Goal: Information Seeking & Learning: Learn about a topic

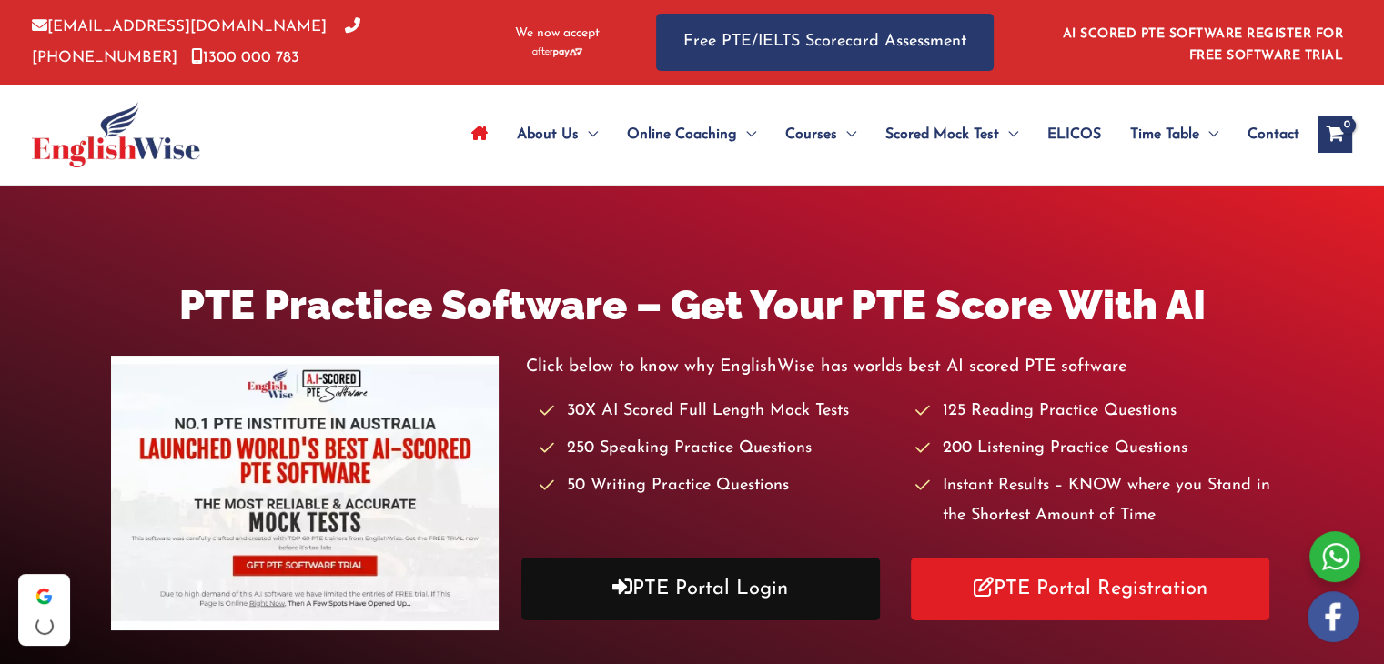
click at [700, 593] on link "PTE Portal Login" at bounding box center [701, 589] width 359 height 63
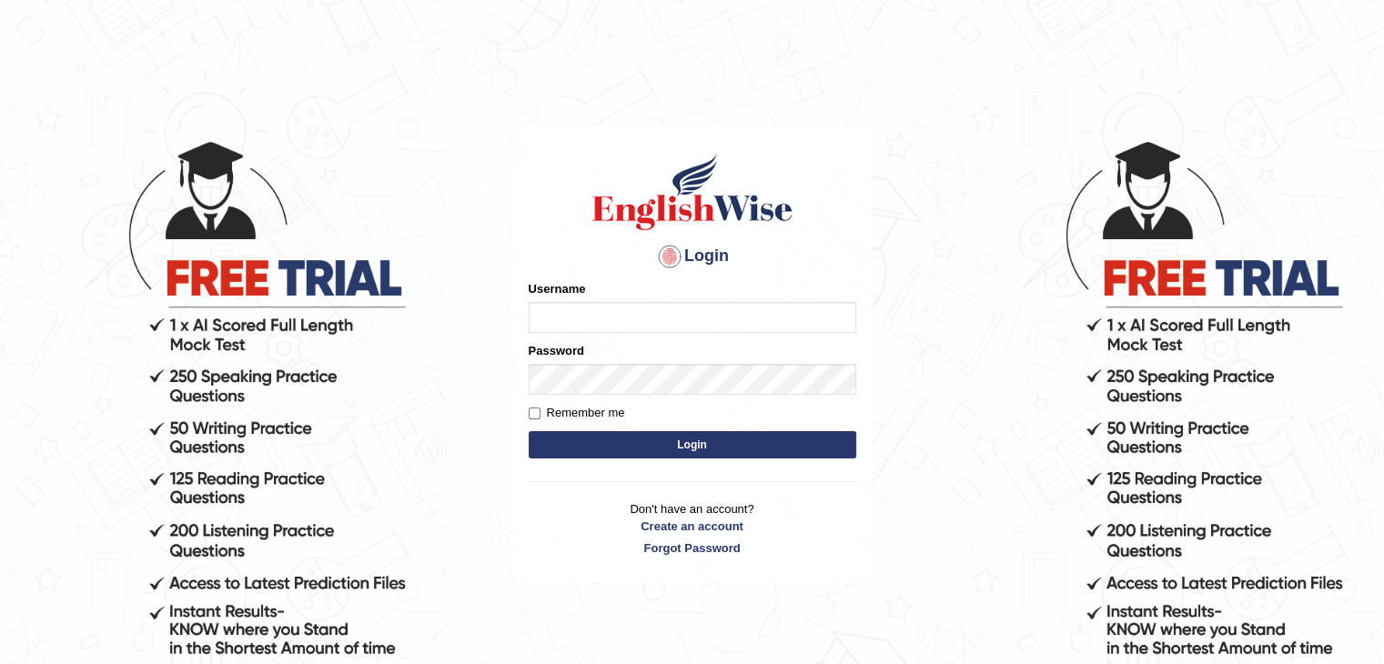
type input "anlinmariabiju"
click at [687, 445] on button "Login" at bounding box center [693, 444] width 328 height 27
click at [644, 441] on button "Login" at bounding box center [693, 444] width 328 height 27
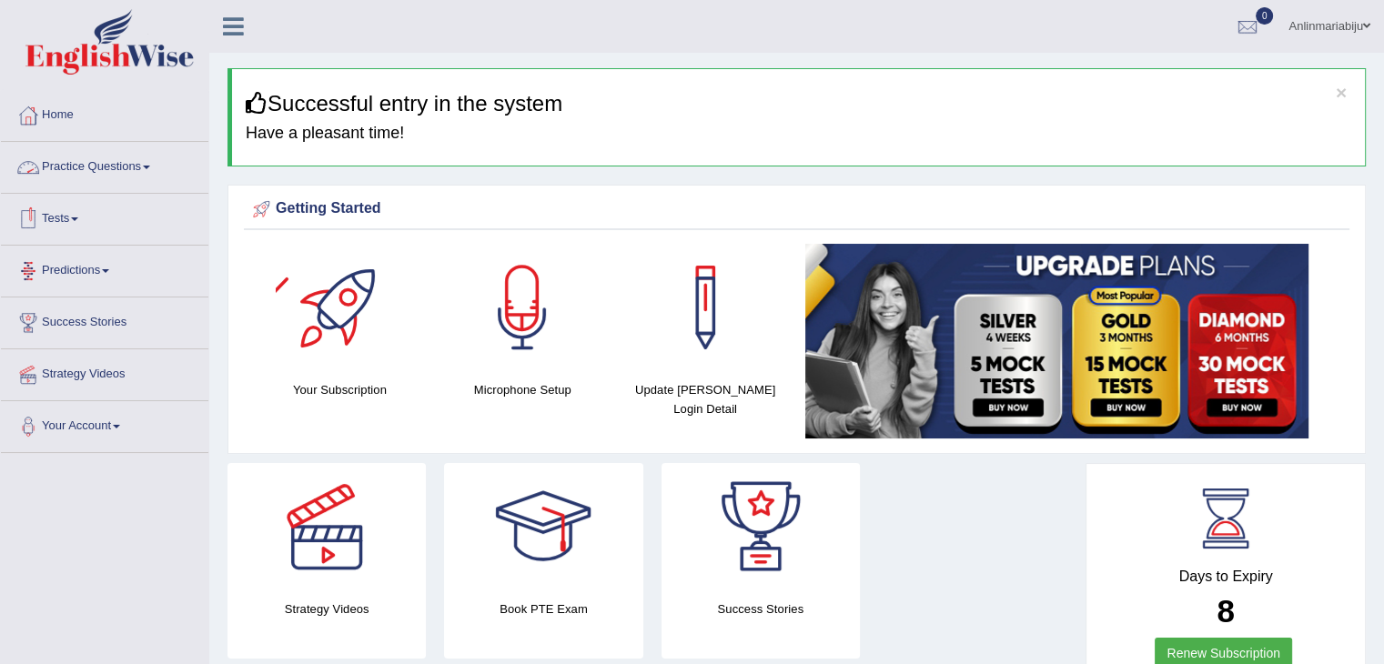
click at [157, 165] on link "Practice Questions" at bounding box center [105, 165] width 208 height 46
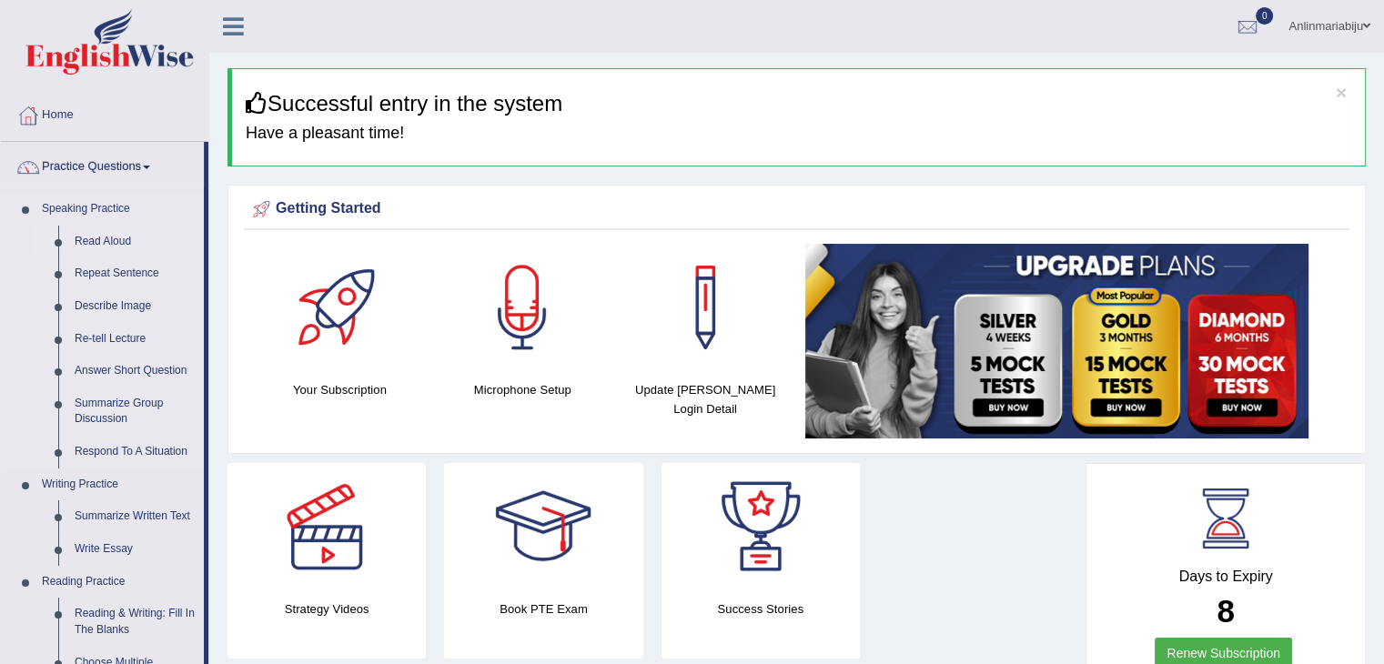
click at [106, 243] on link "Read Aloud" at bounding box center [134, 242] width 137 height 33
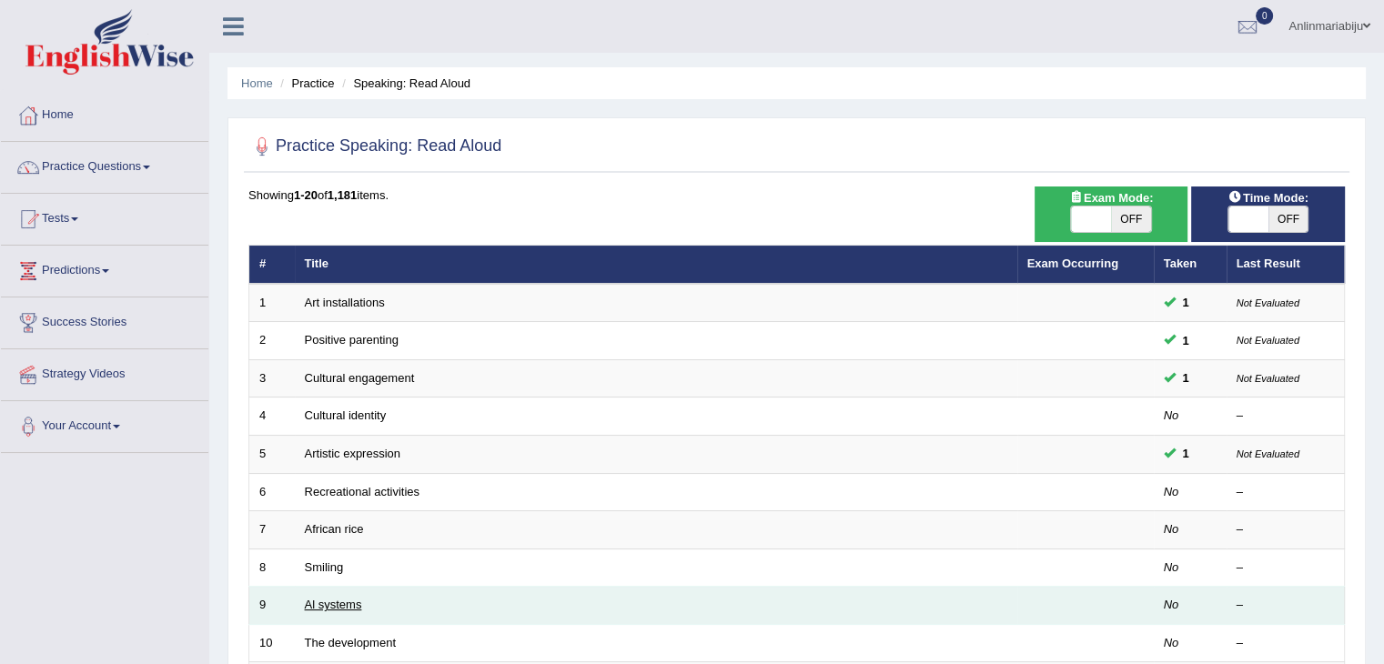
click at [328, 599] on link "Al systems" at bounding box center [333, 605] width 57 height 14
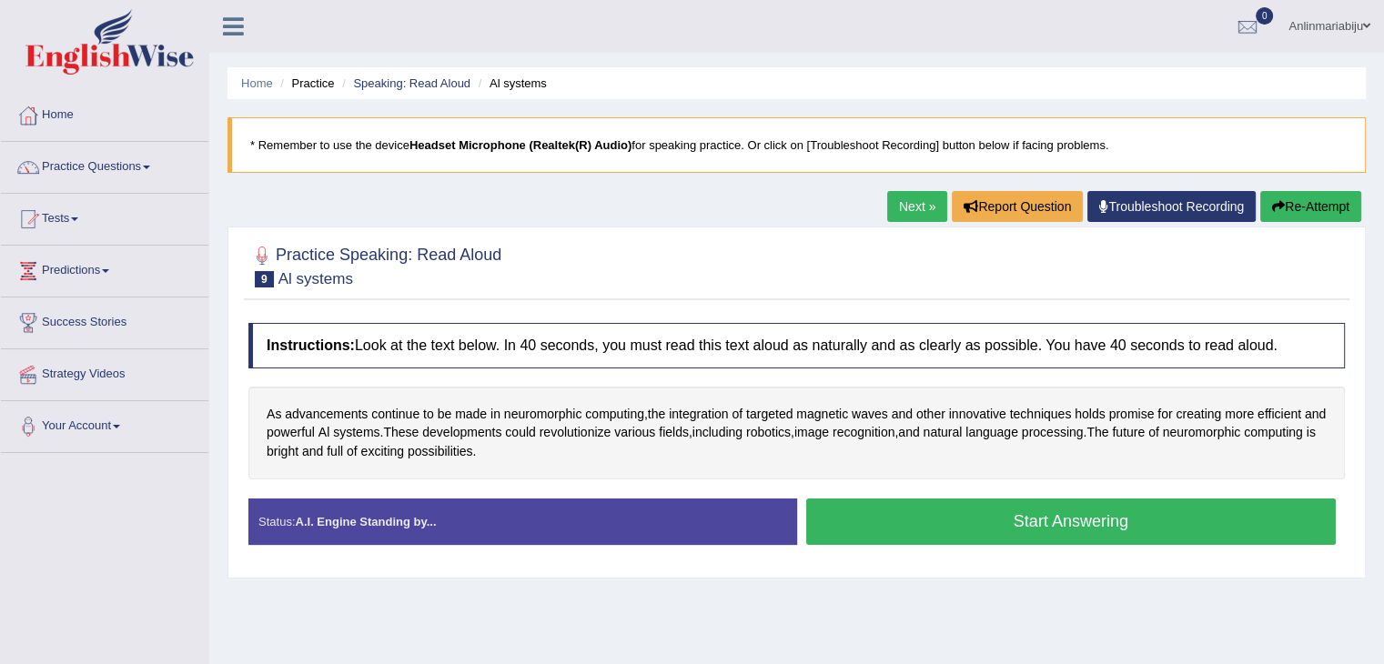
click at [881, 524] on button "Start Answering" at bounding box center [1071, 522] width 531 height 46
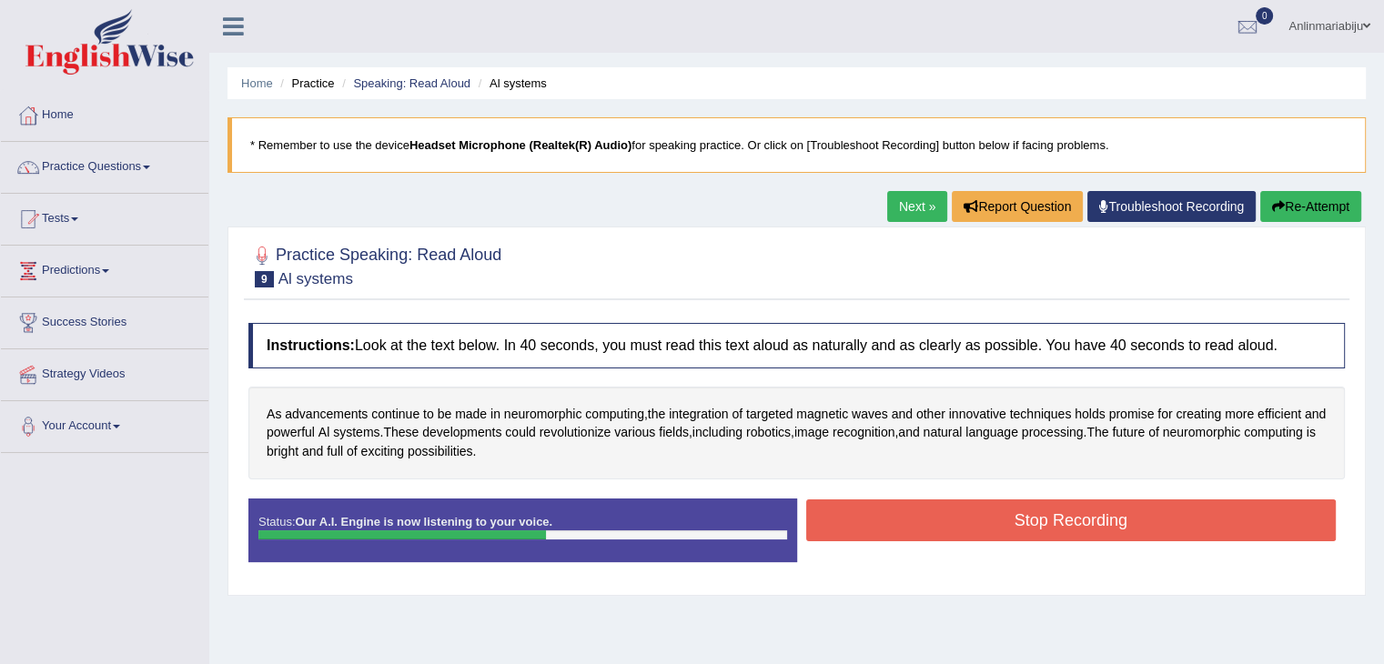
click at [881, 524] on button "Stop Recording" at bounding box center [1071, 521] width 531 height 42
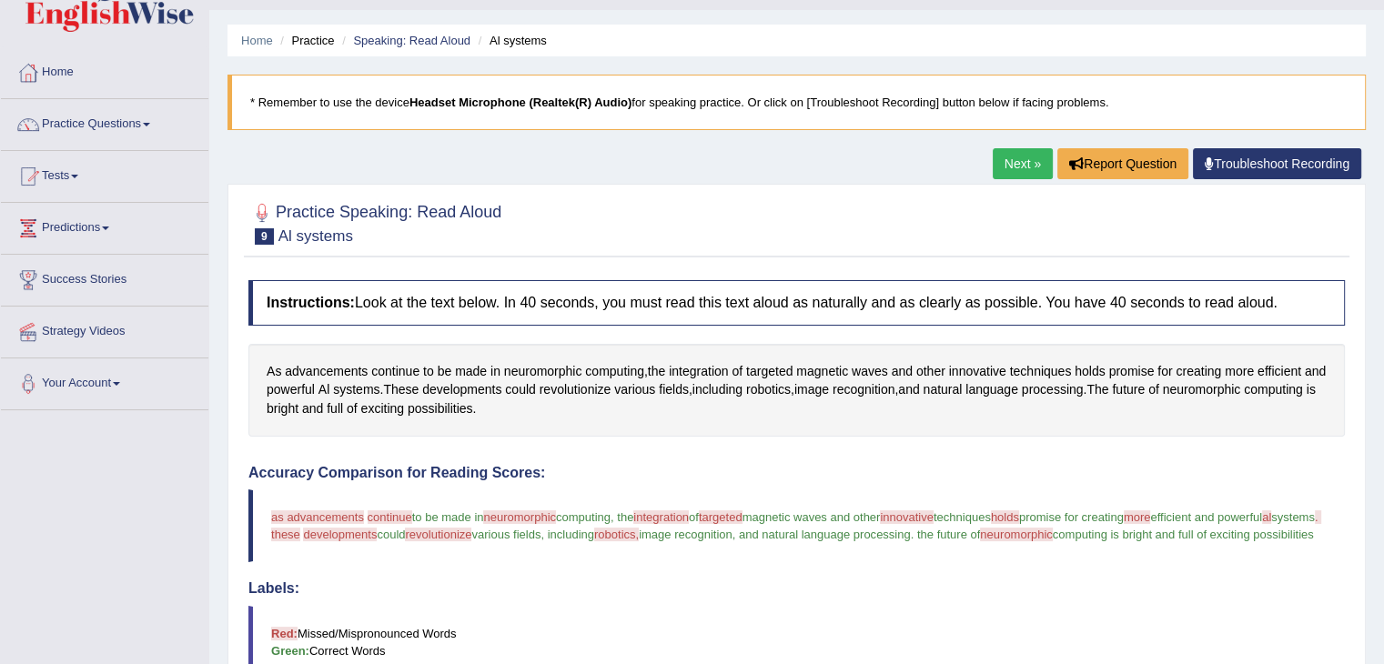
scroll to position [42, 0]
click at [1027, 150] on link "Next »" at bounding box center [1023, 164] width 60 height 31
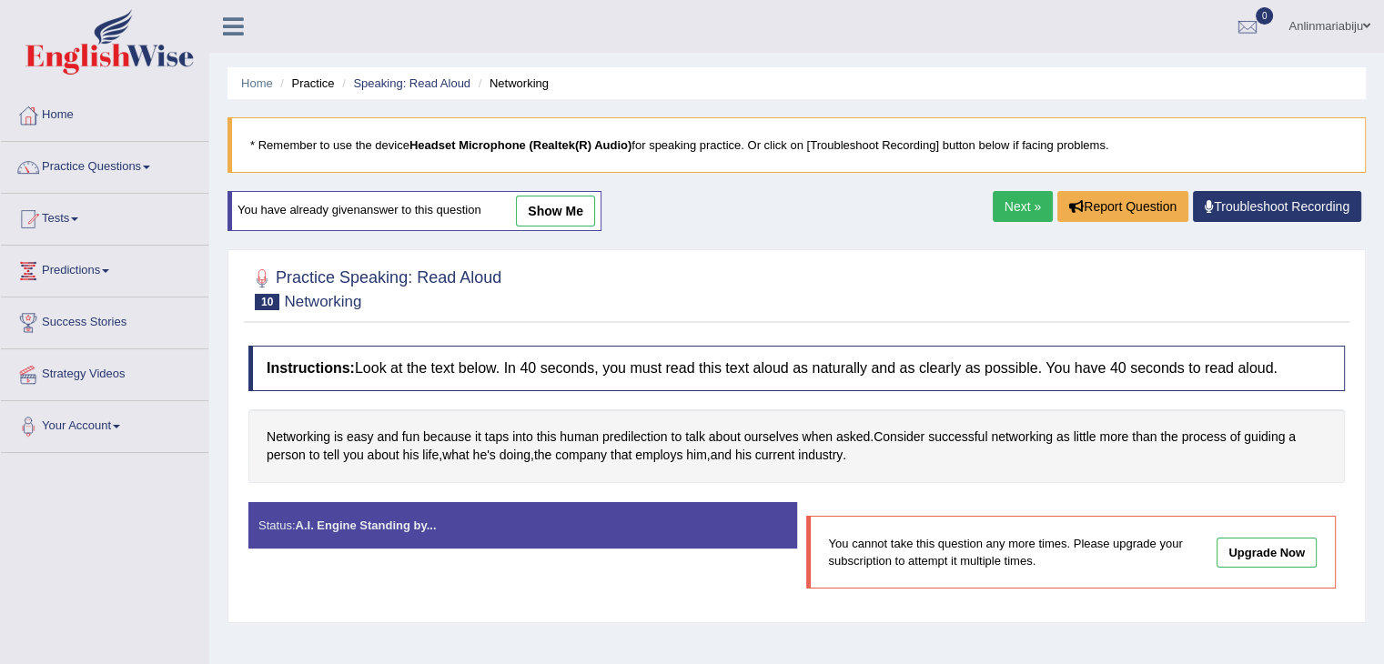
click at [1020, 201] on link "Next »" at bounding box center [1023, 206] width 60 height 31
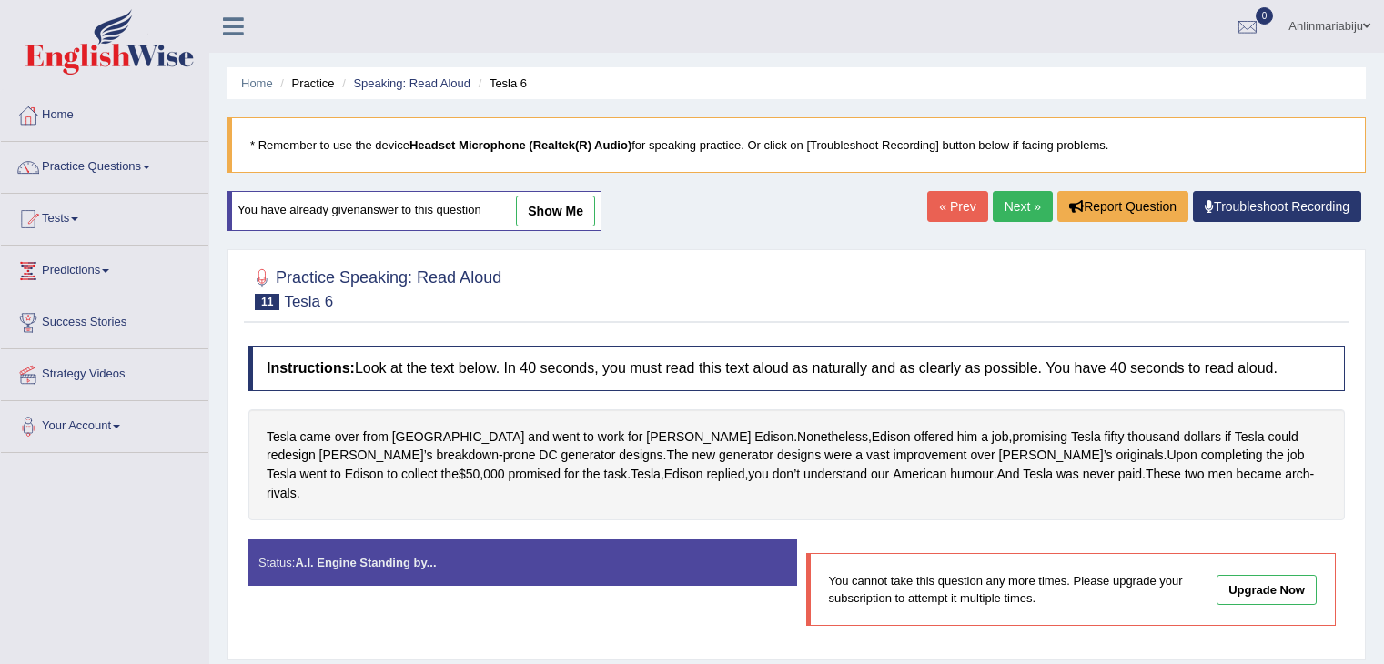
click at [1020, 201] on link "Next »" at bounding box center [1023, 206] width 60 height 31
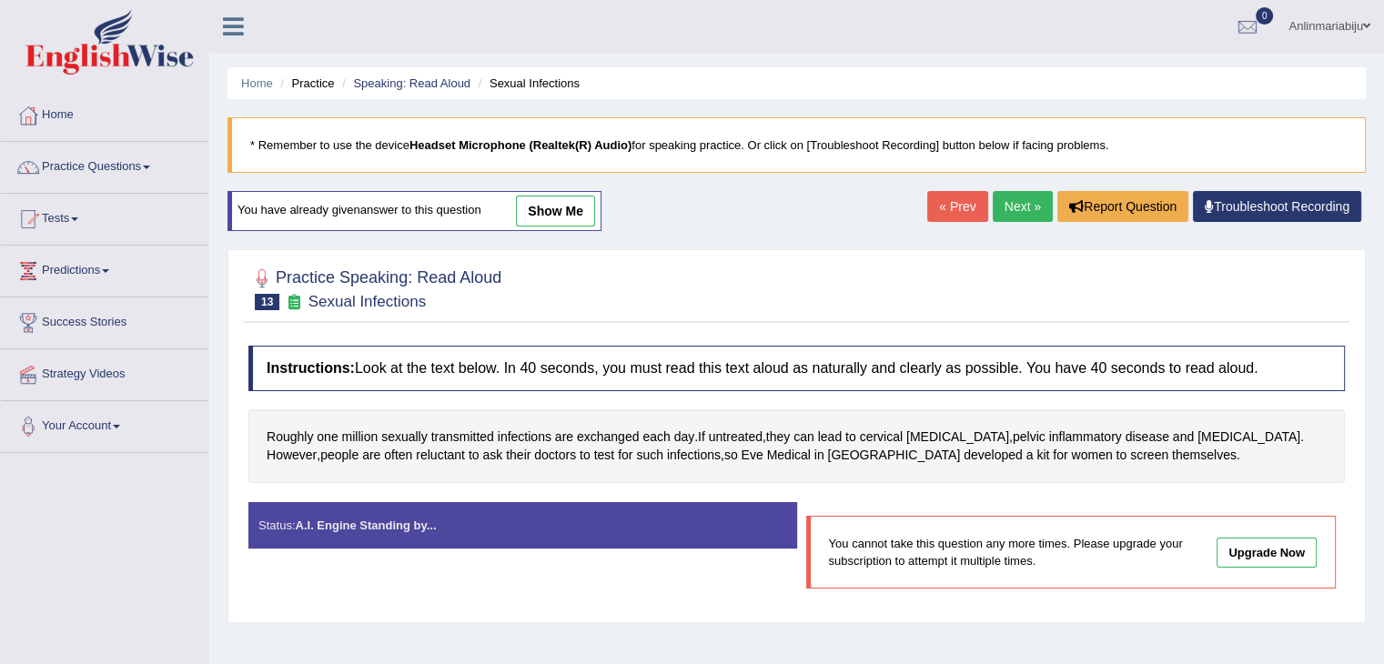
click at [1020, 201] on link "Next »" at bounding box center [1023, 206] width 60 height 31
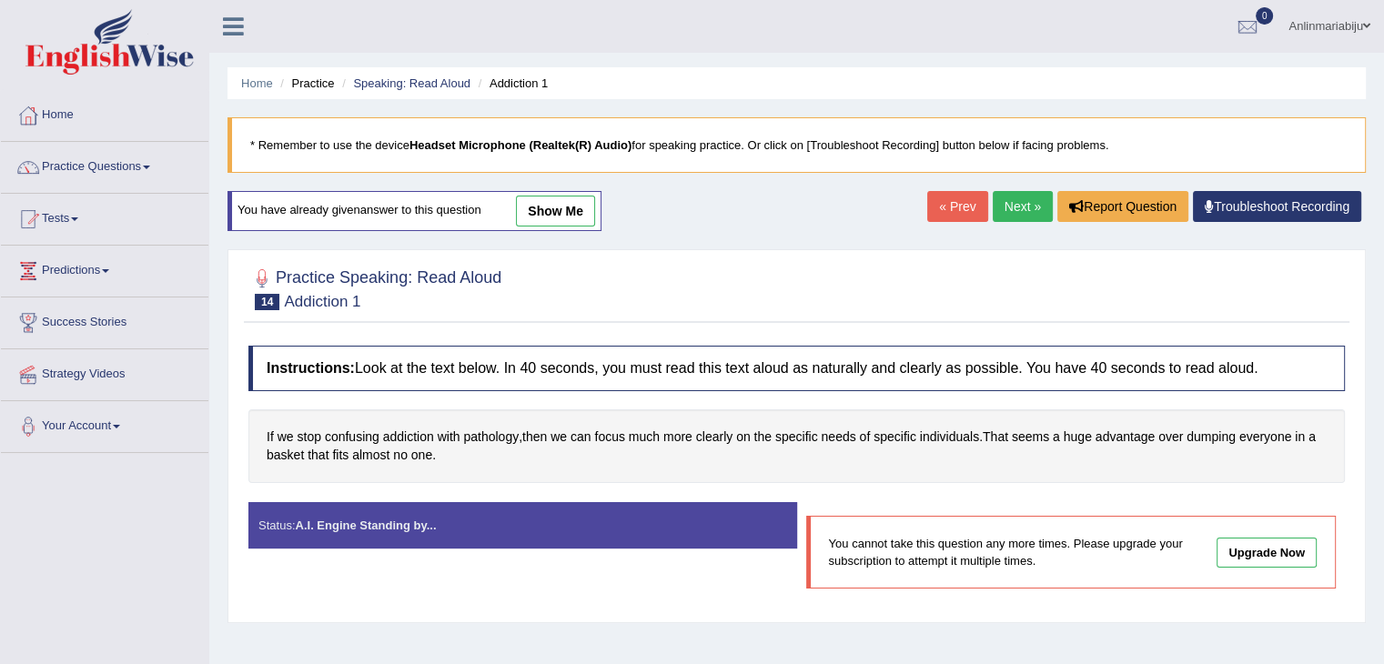
click at [1020, 201] on link "Next »" at bounding box center [1023, 206] width 60 height 31
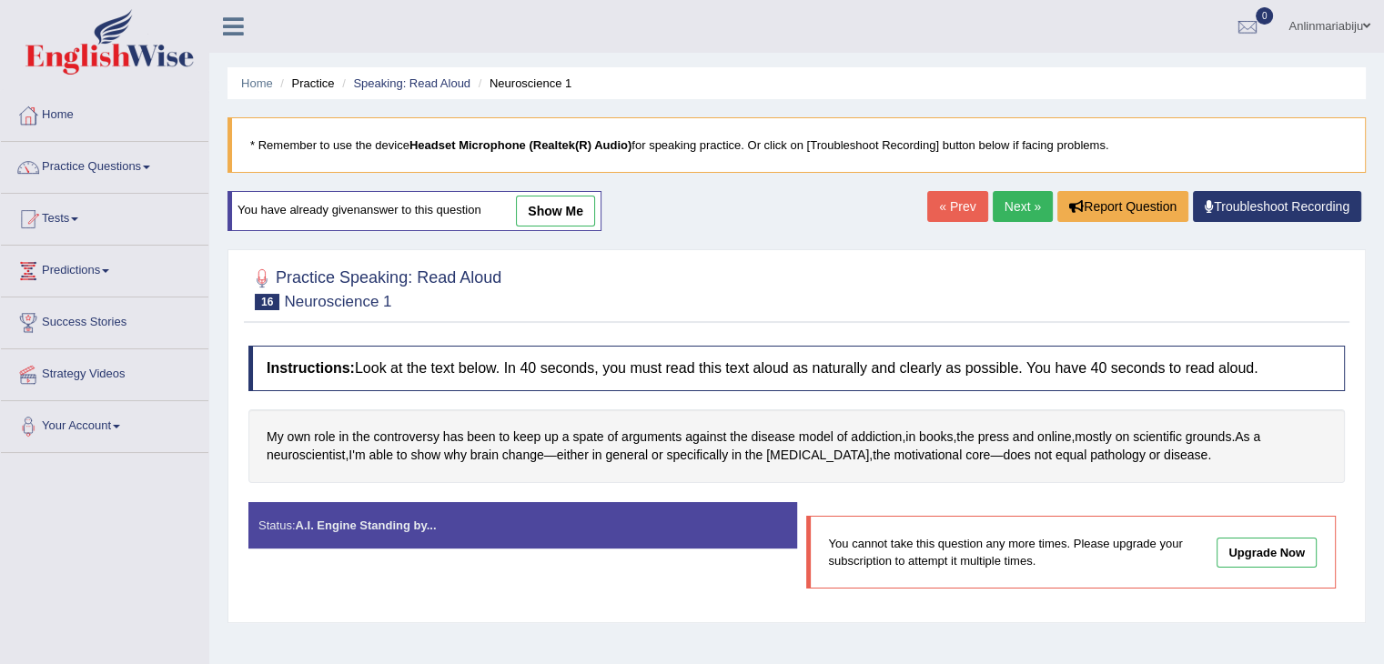
click at [1020, 201] on link "Next »" at bounding box center [1023, 206] width 60 height 31
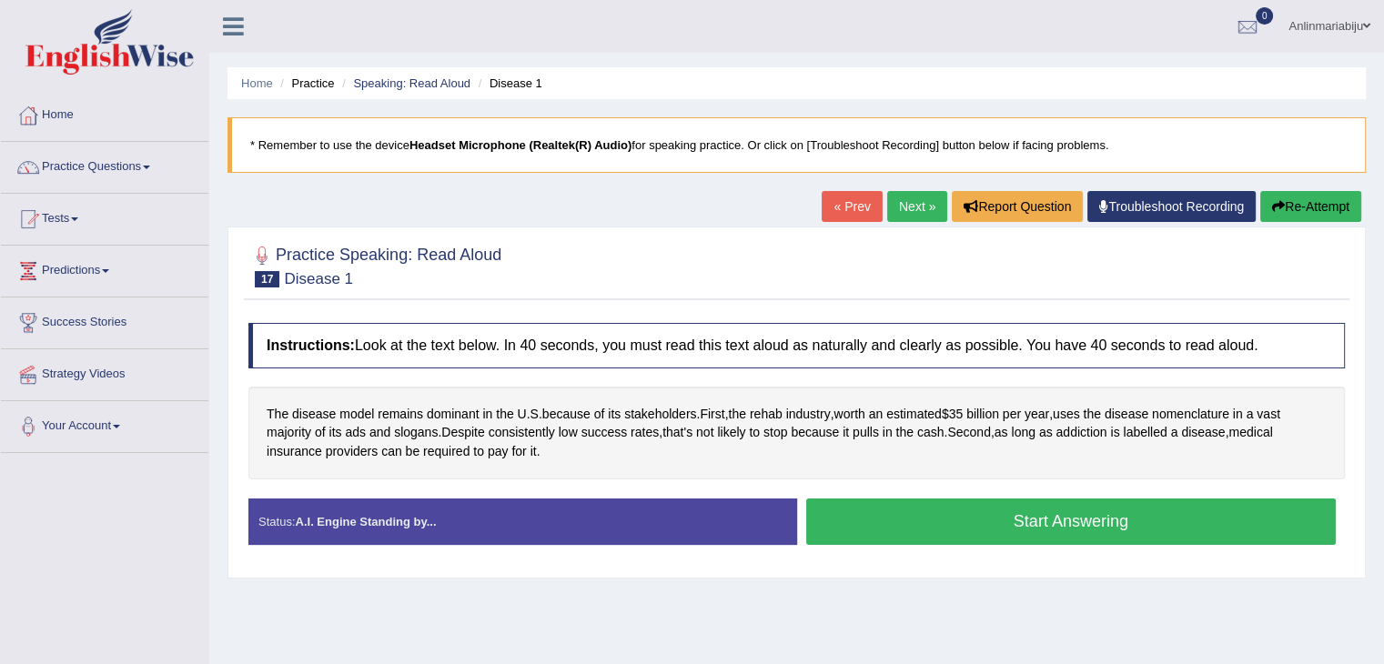
click at [917, 526] on button "Start Answering" at bounding box center [1071, 522] width 531 height 46
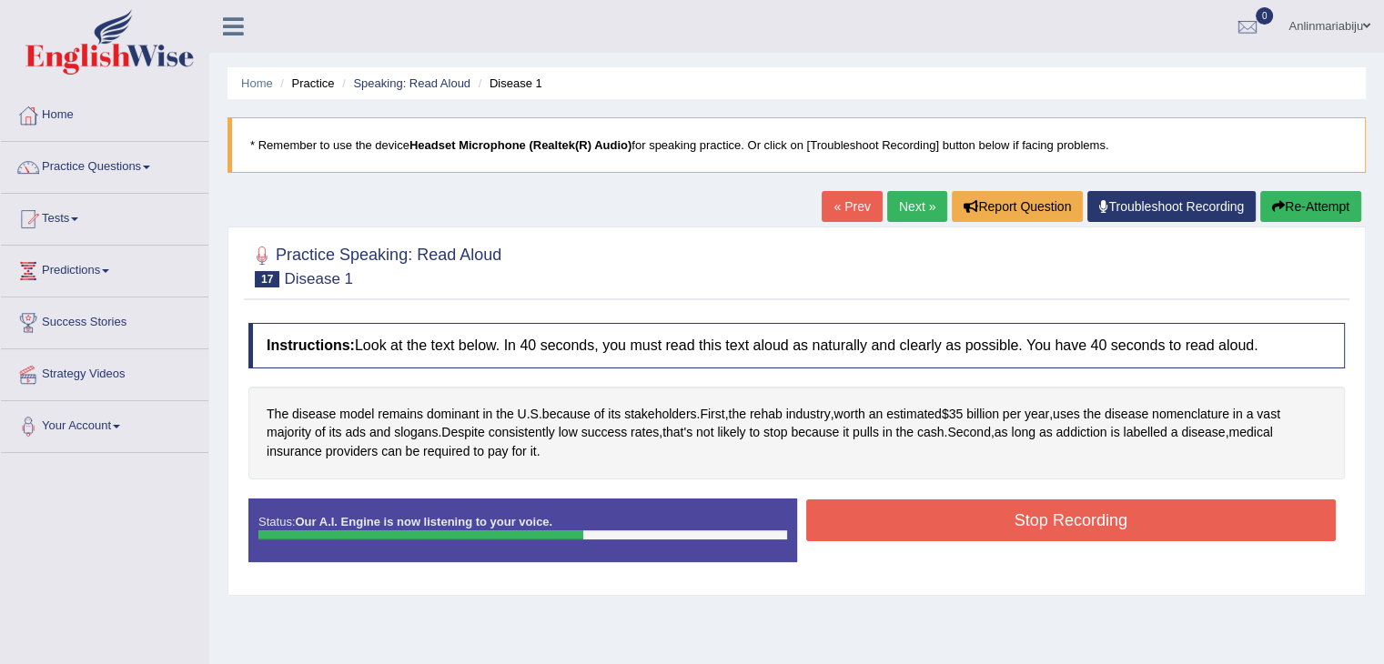
click at [917, 526] on button "Stop Recording" at bounding box center [1071, 521] width 531 height 42
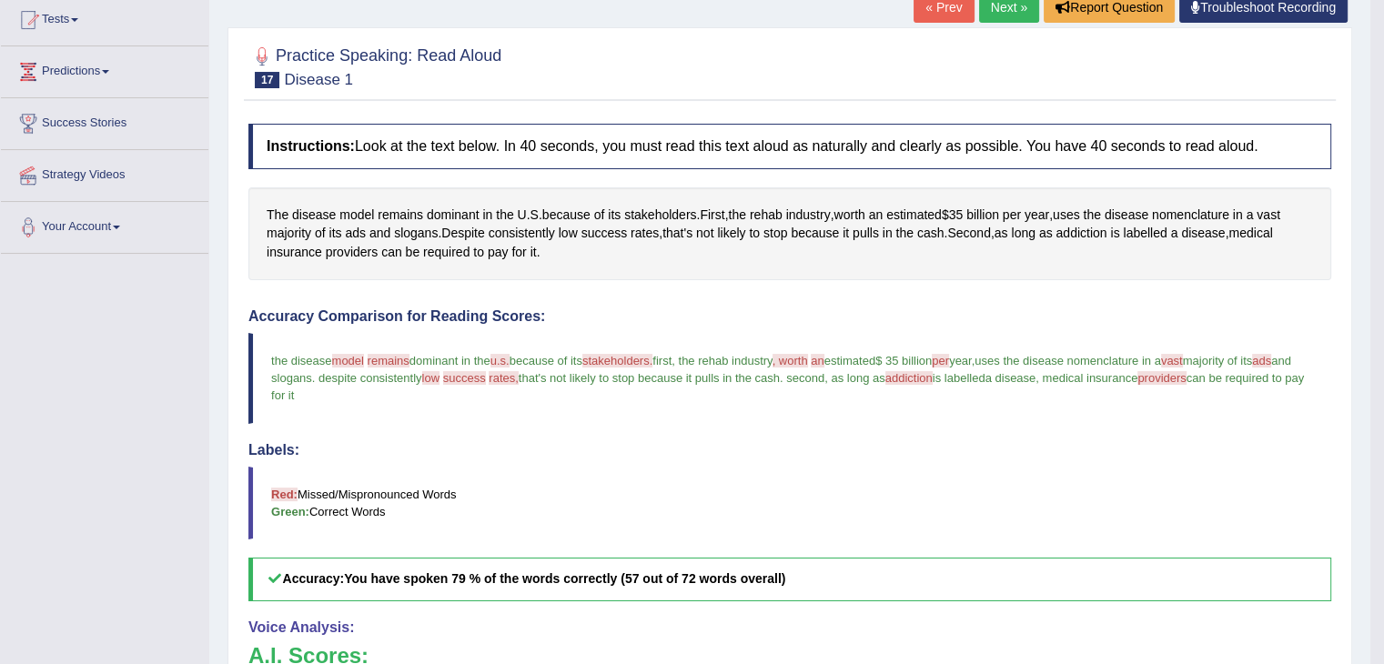
scroll to position [196, 0]
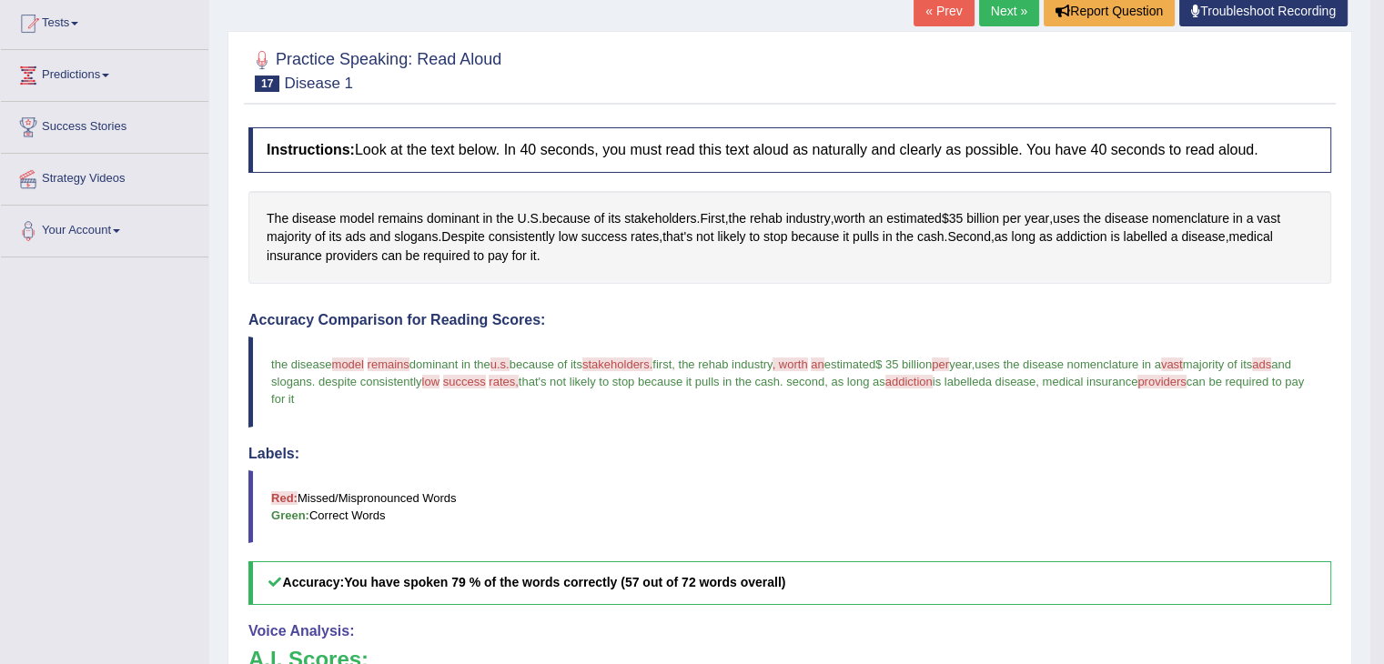
drag, startPoint x: 662, startPoint y: 254, endPoint x: 1016, endPoint y: -37, distance: 458.5
click at [1016, 0] on html "Toggle navigation Home Practice Questions Speaking Practice Read Aloud Repeat S…" at bounding box center [692, 136] width 1384 height 664
click at [999, 9] on link "Next »" at bounding box center [1009, 10] width 60 height 31
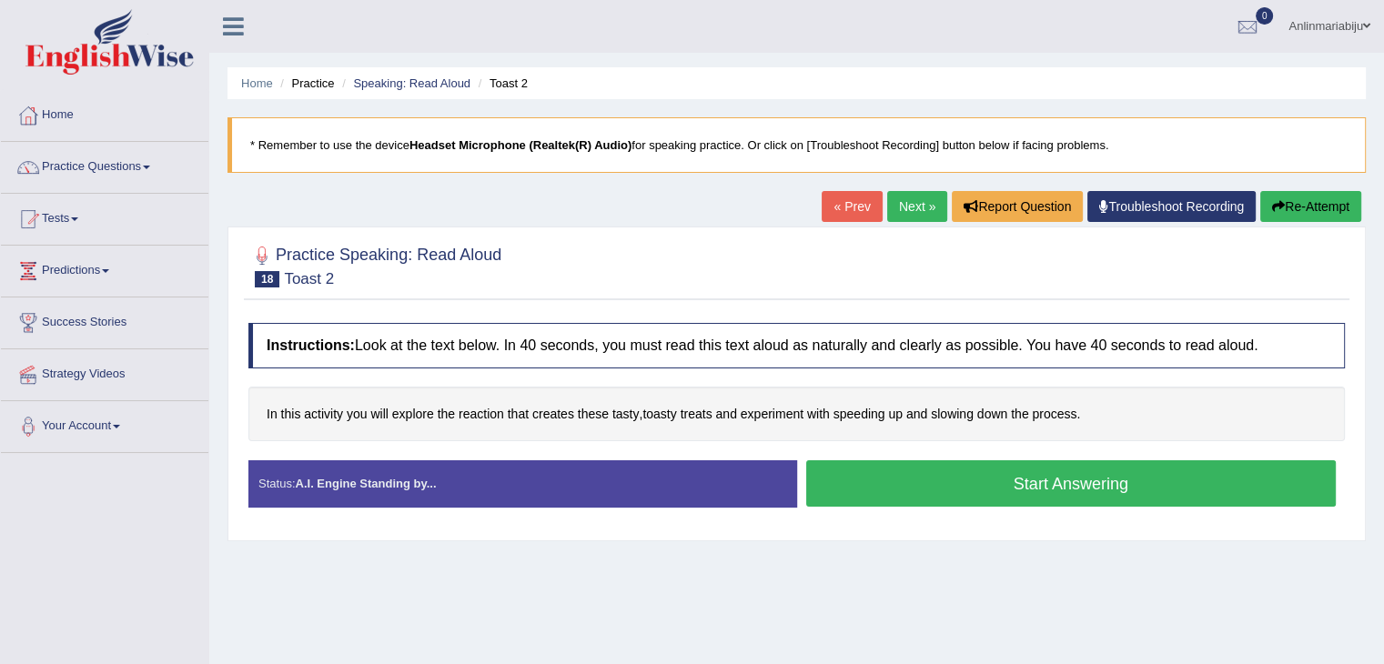
click at [868, 478] on button "Start Answering" at bounding box center [1071, 484] width 531 height 46
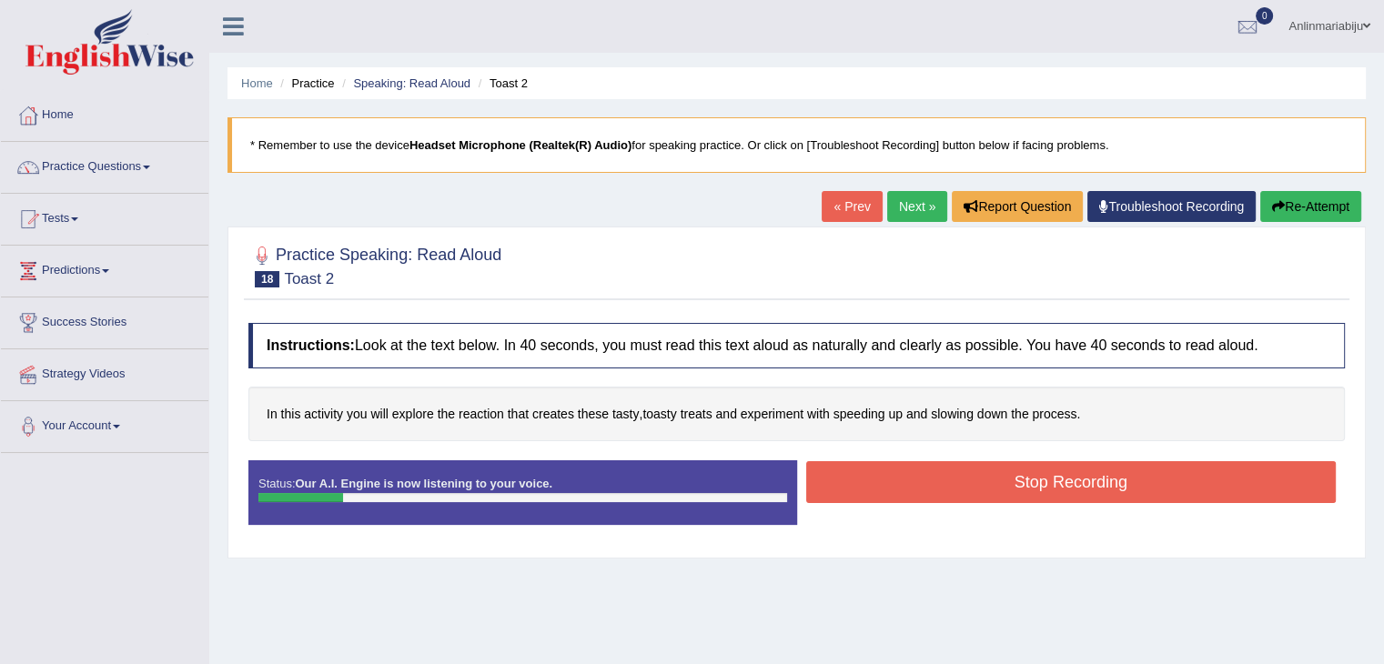
click at [843, 208] on link "« Prev" at bounding box center [852, 206] width 60 height 31
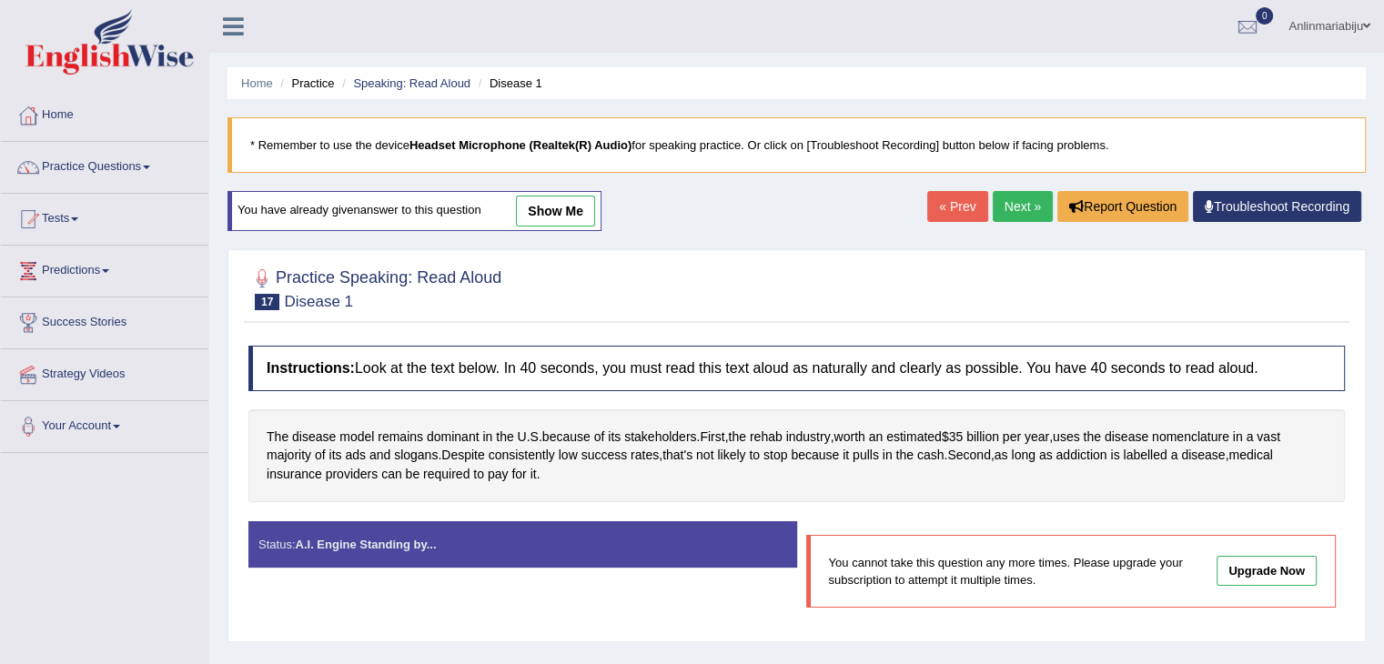
click at [1023, 208] on link "Next »" at bounding box center [1023, 206] width 60 height 31
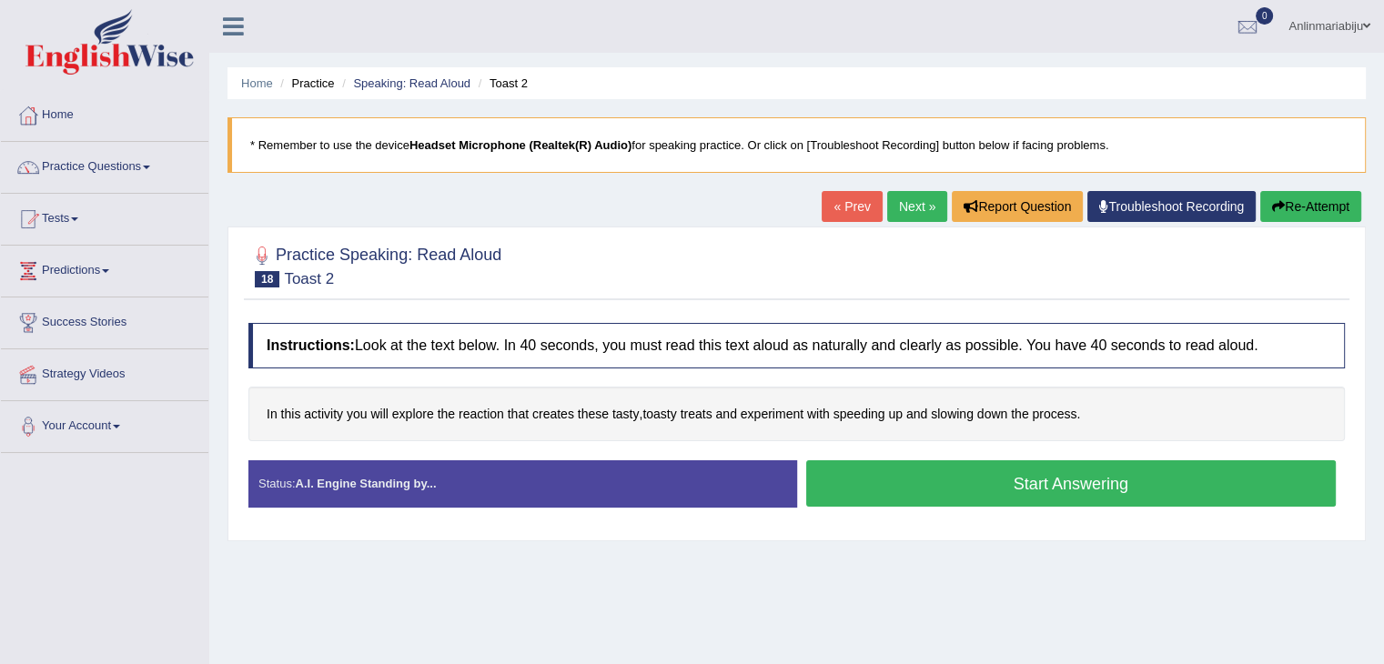
click at [957, 489] on button "Start Answering" at bounding box center [1071, 484] width 531 height 46
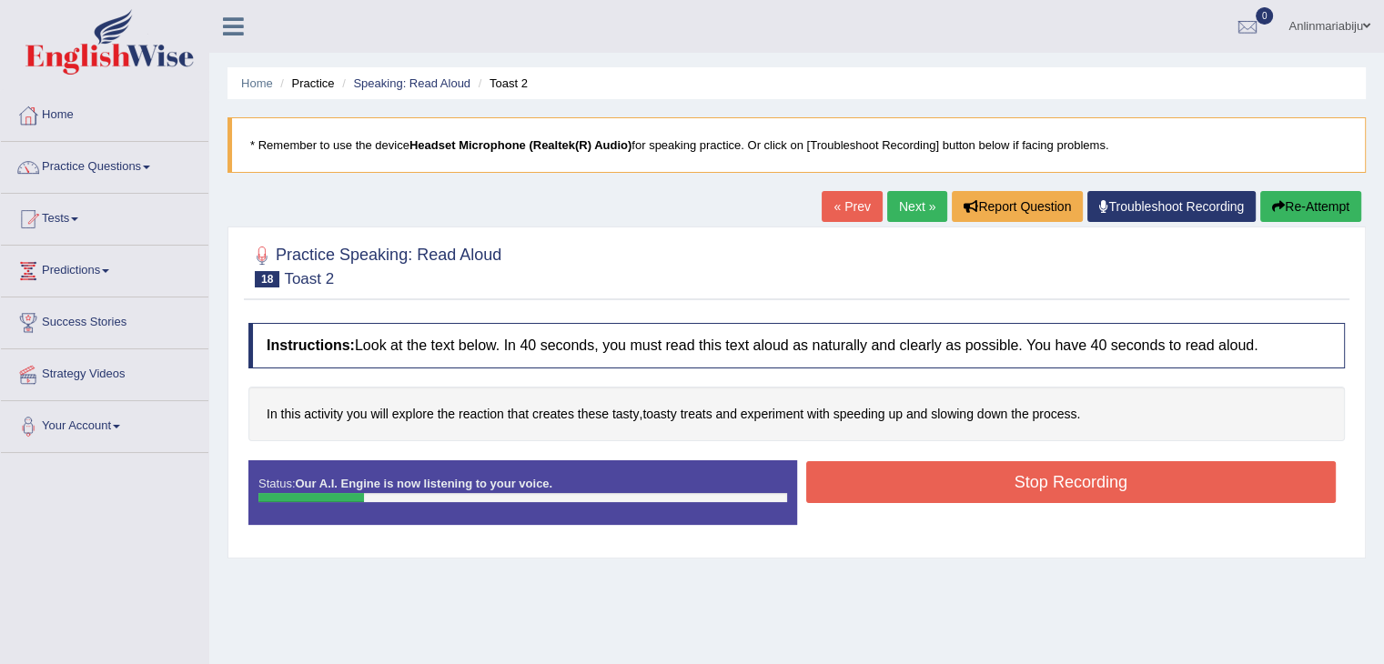
click at [1040, 478] on button "Stop Recording" at bounding box center [1071, 482] width 531 height 42
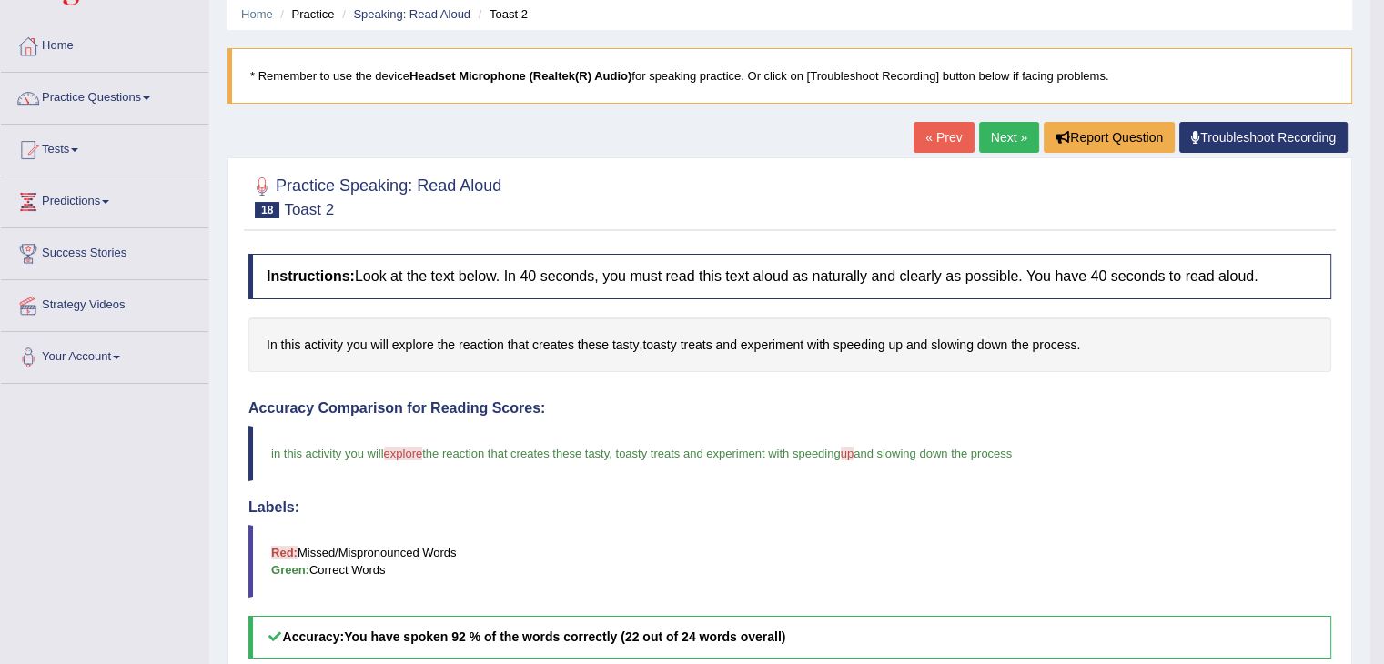
scroll to position [69, 0]
click at [1007, 134] on link "Next »" at bounding box center [1009, 137] width 60 height 31
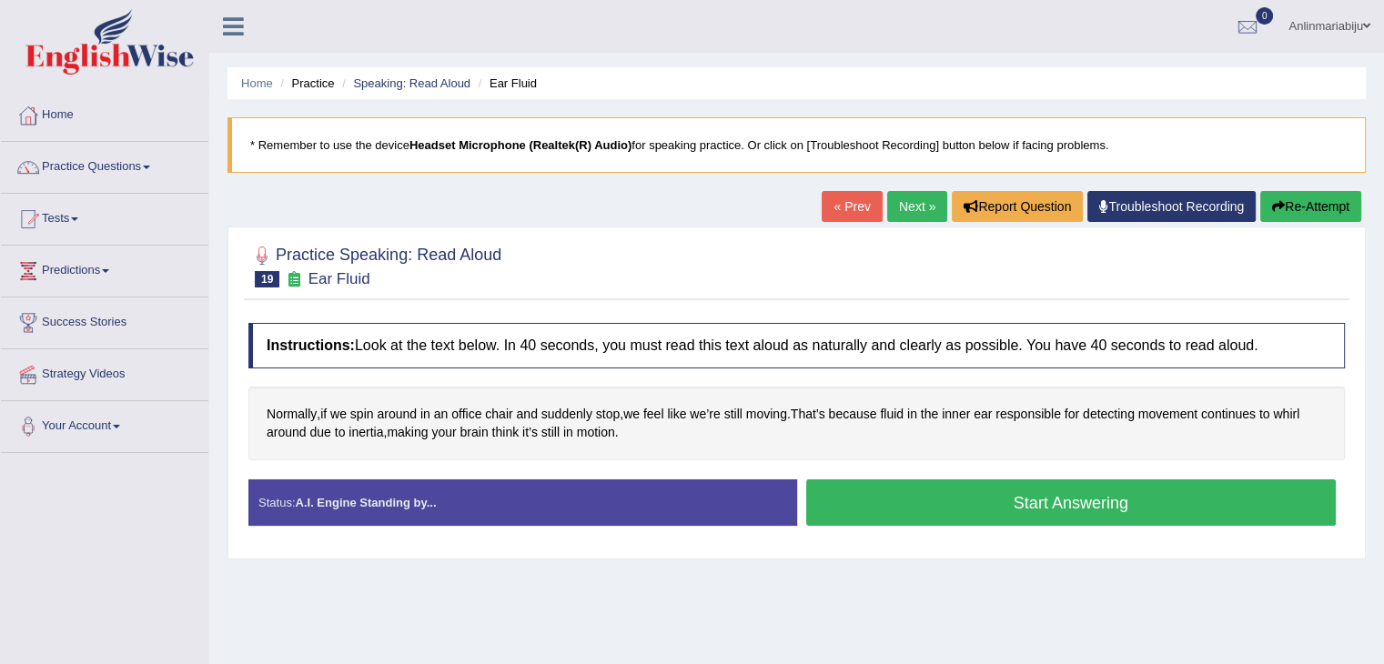
click at [903, 492] on button "Start Answering" at bounding box center [1071, 503] width 531 height 46
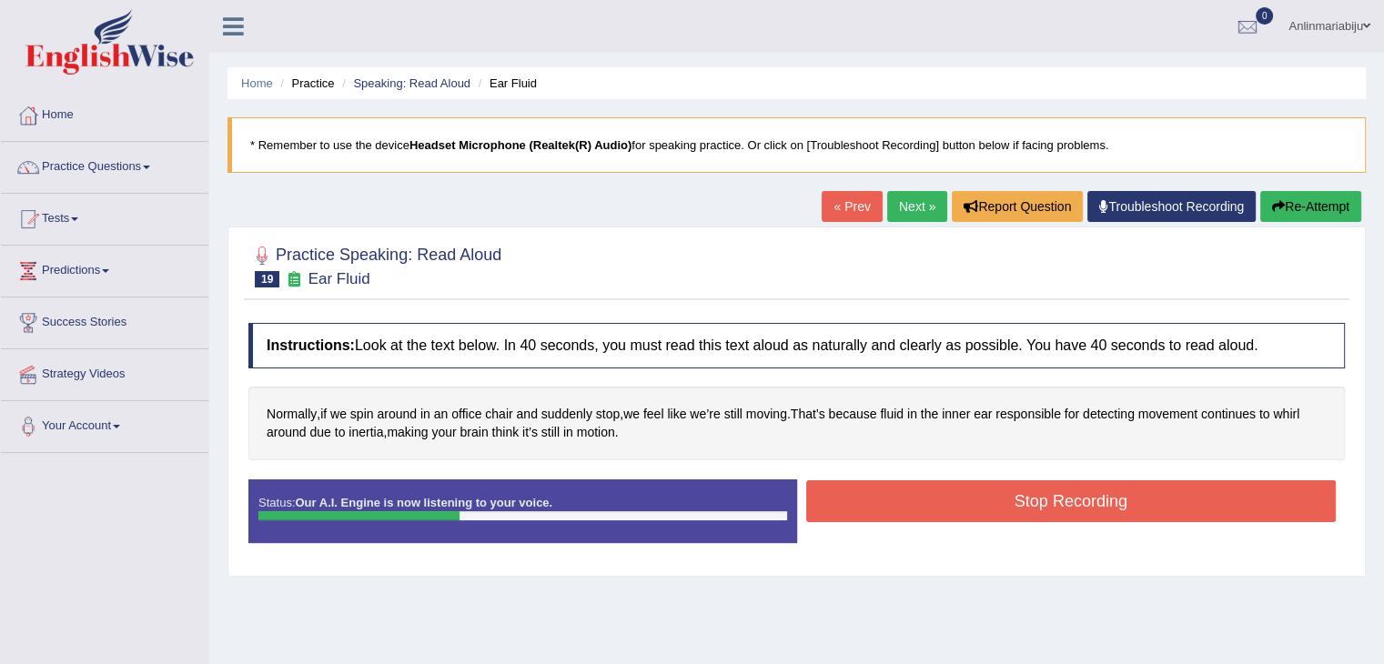
click at [887, 498] on button "Stop Recording" at bounding box center [1071, 502] width 531 height 42
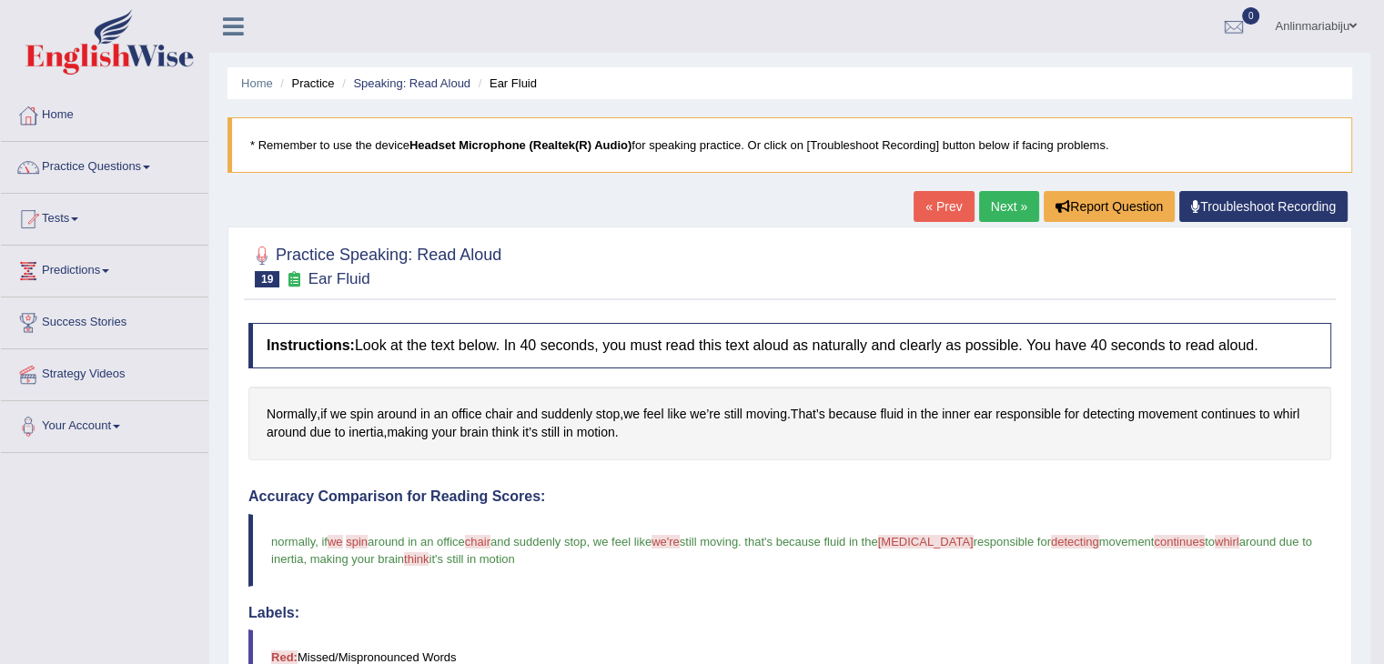
click at [150, 166] on span at bounding box center [146, 168] width 7 height 4
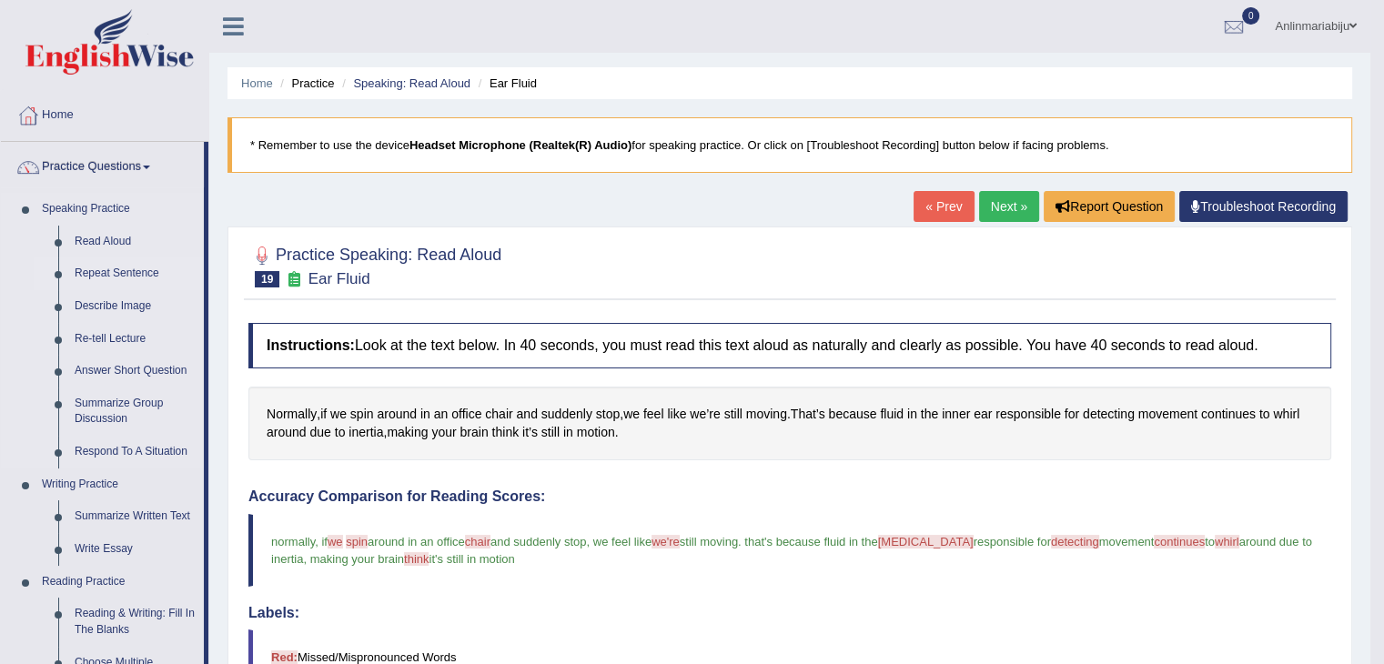
click at [115, 270] on link "Repeat Sentence" at bounding box center [134, 274] width 137 height 33
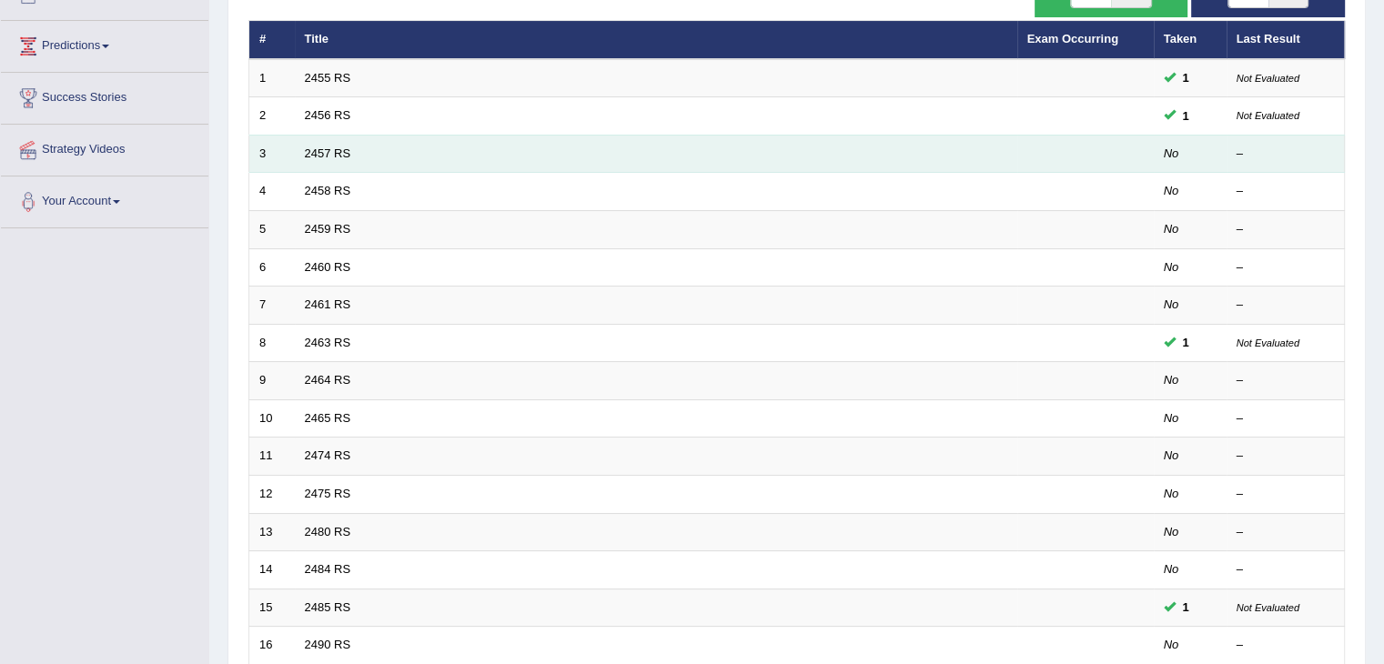
scroll to position [535, 0]
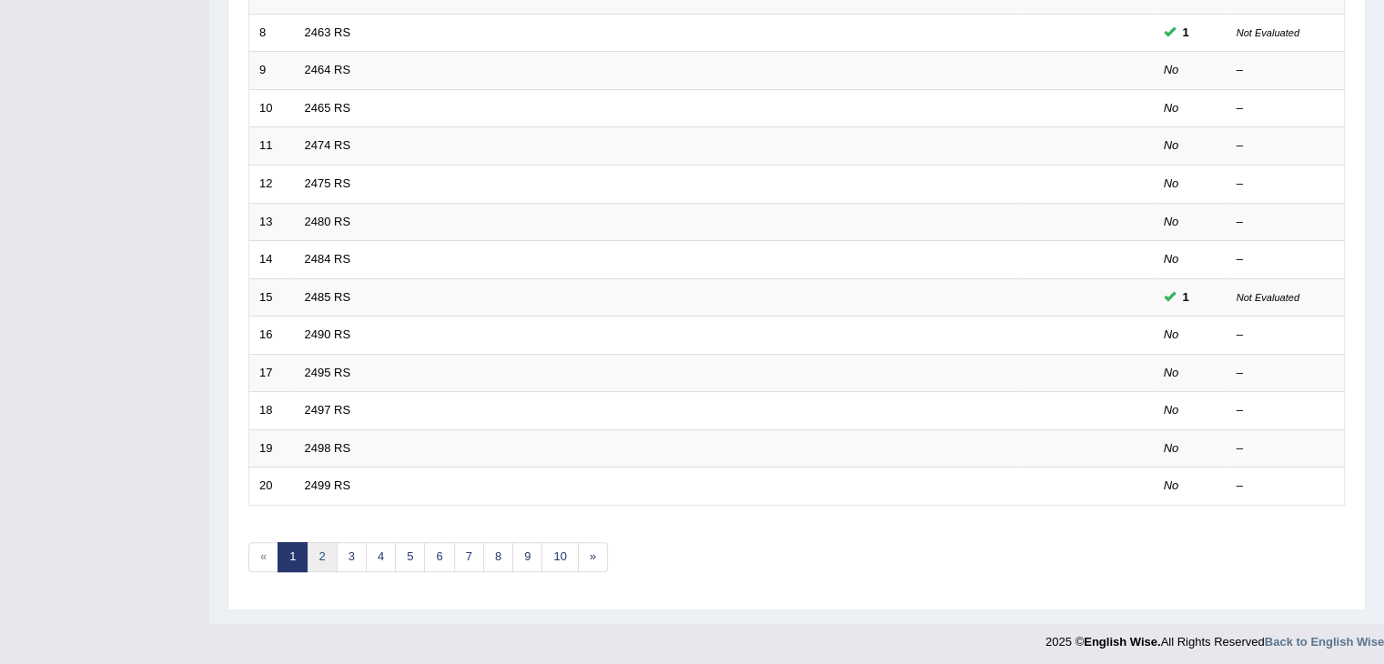
click at [317, 557] on link "2" at bounding box center [322, 557] width 30 height 30
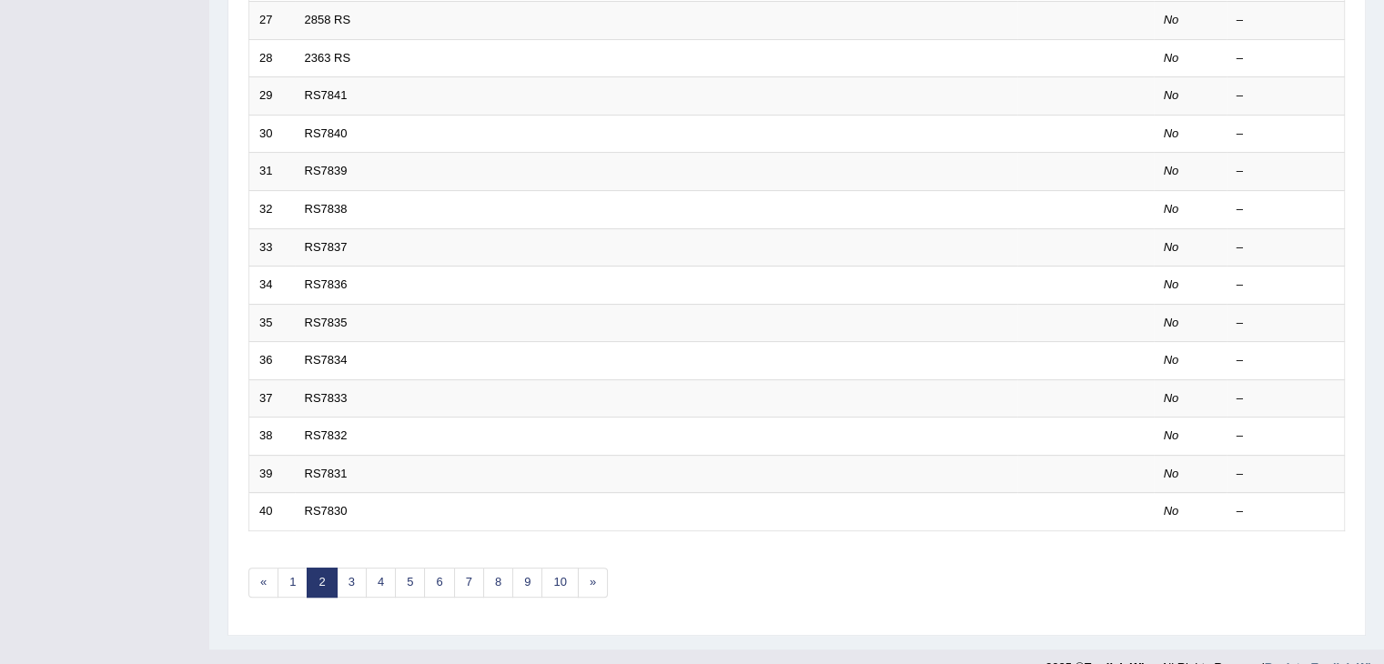
scroll to position [535, 0]
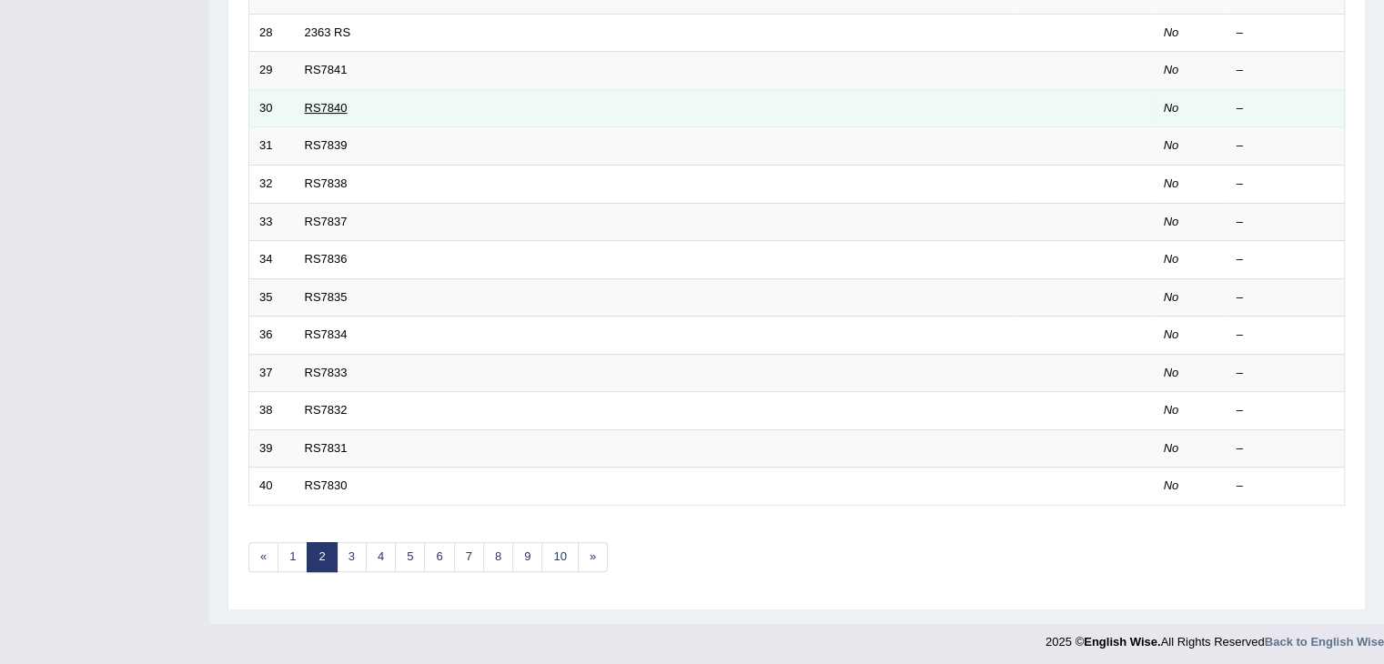
click at [332, 101] on link "RS7840" at bounding box center [326, 108] width 43 height 14
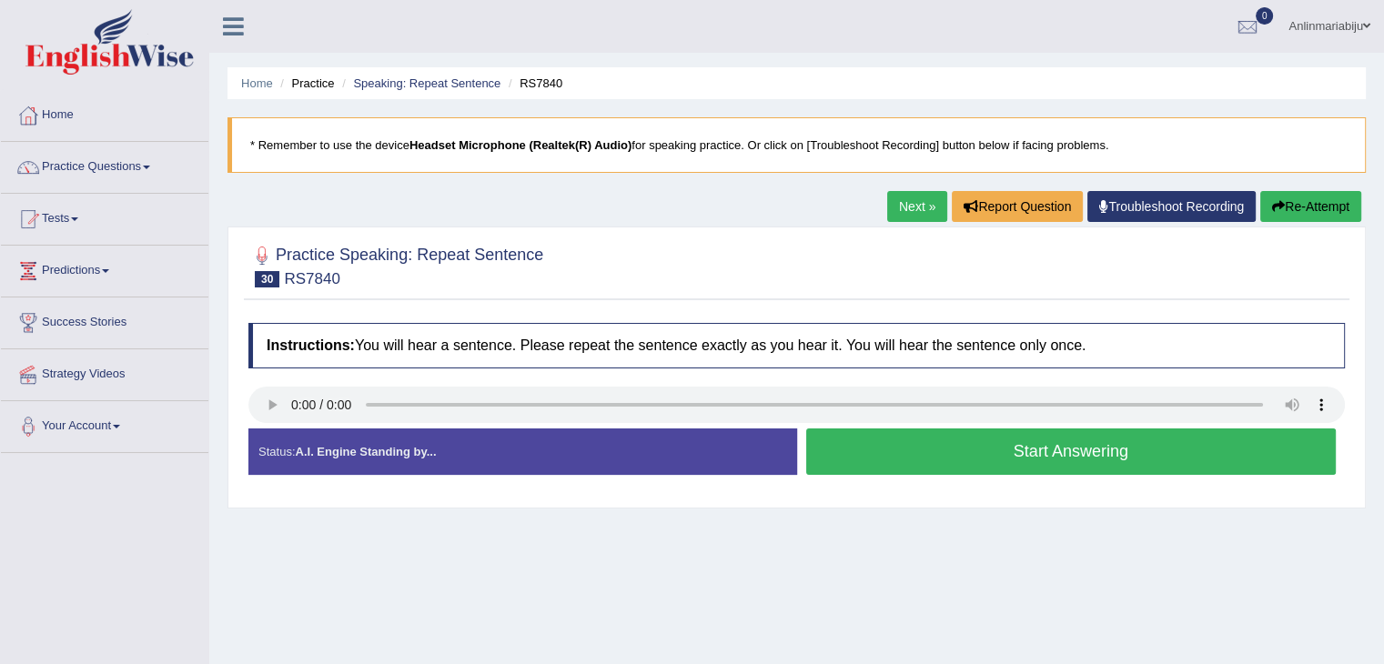
click at [878, 445] on button "Start Answering" at bounding box center [1071, 452] width 531 height 46
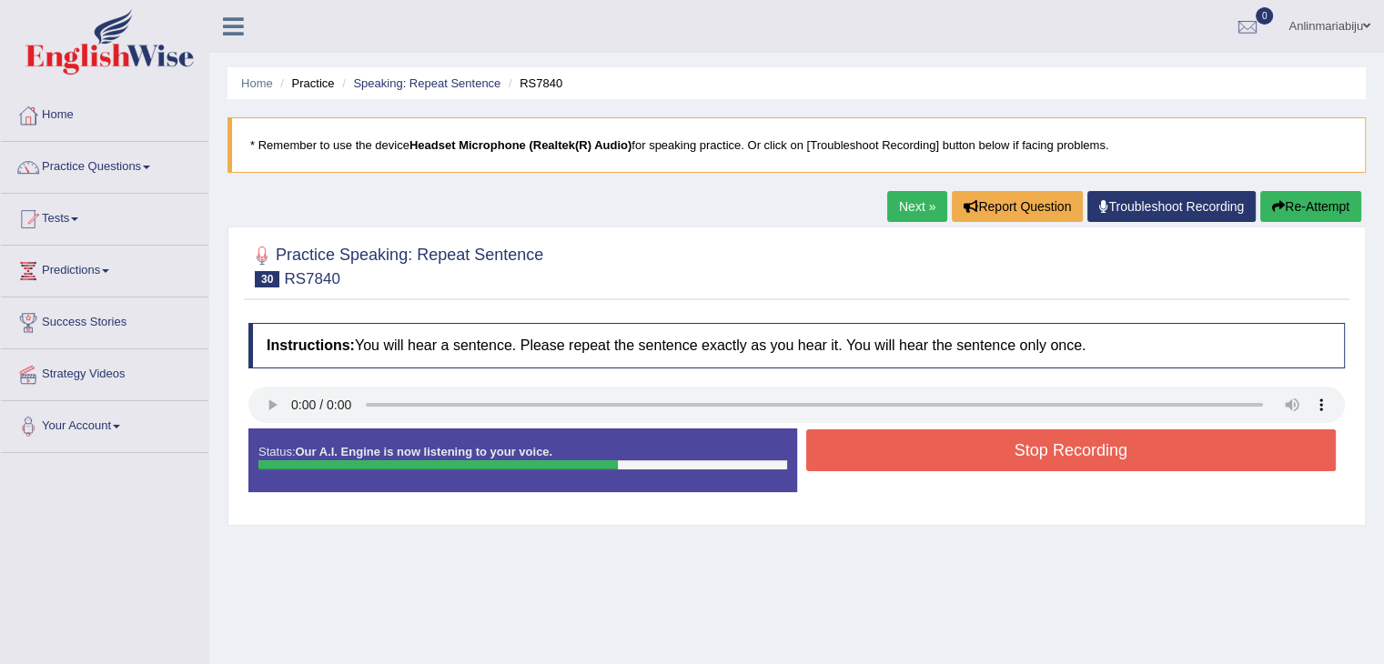
click at [916, 201] on link "Next »" at bounding box center [917, 206] width 60 height 31
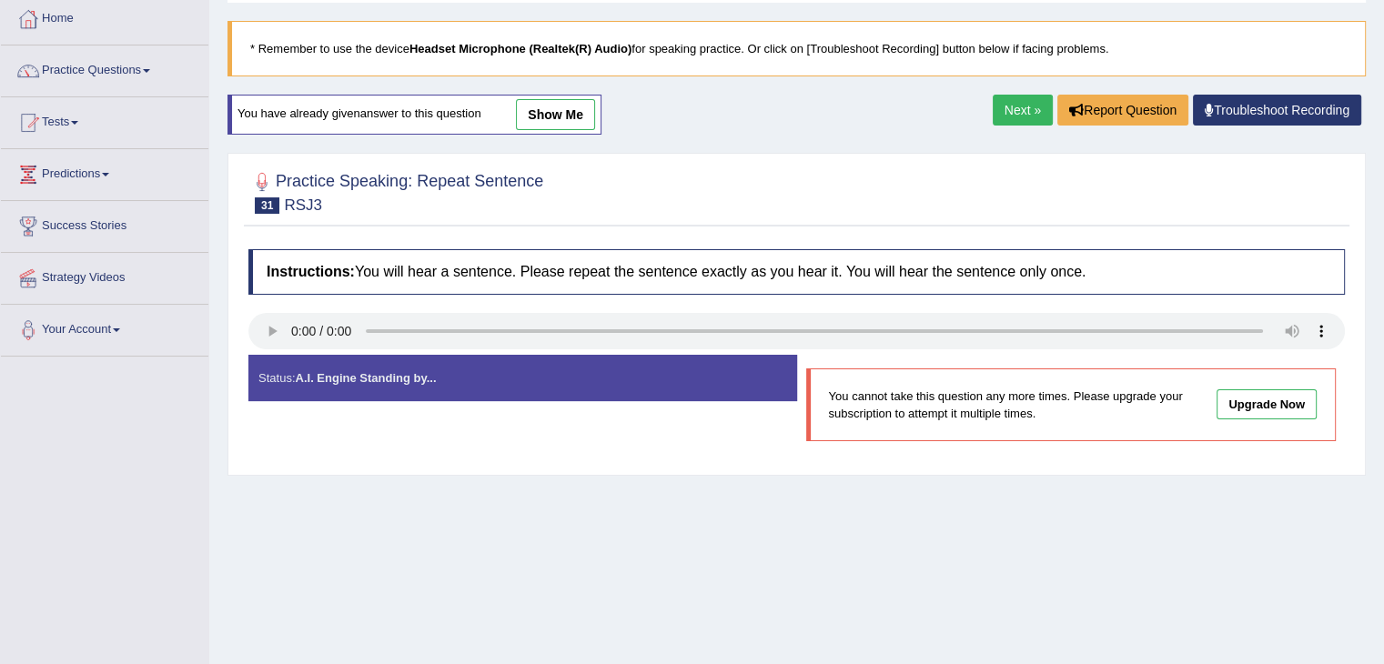
scroll to position [97, 0]
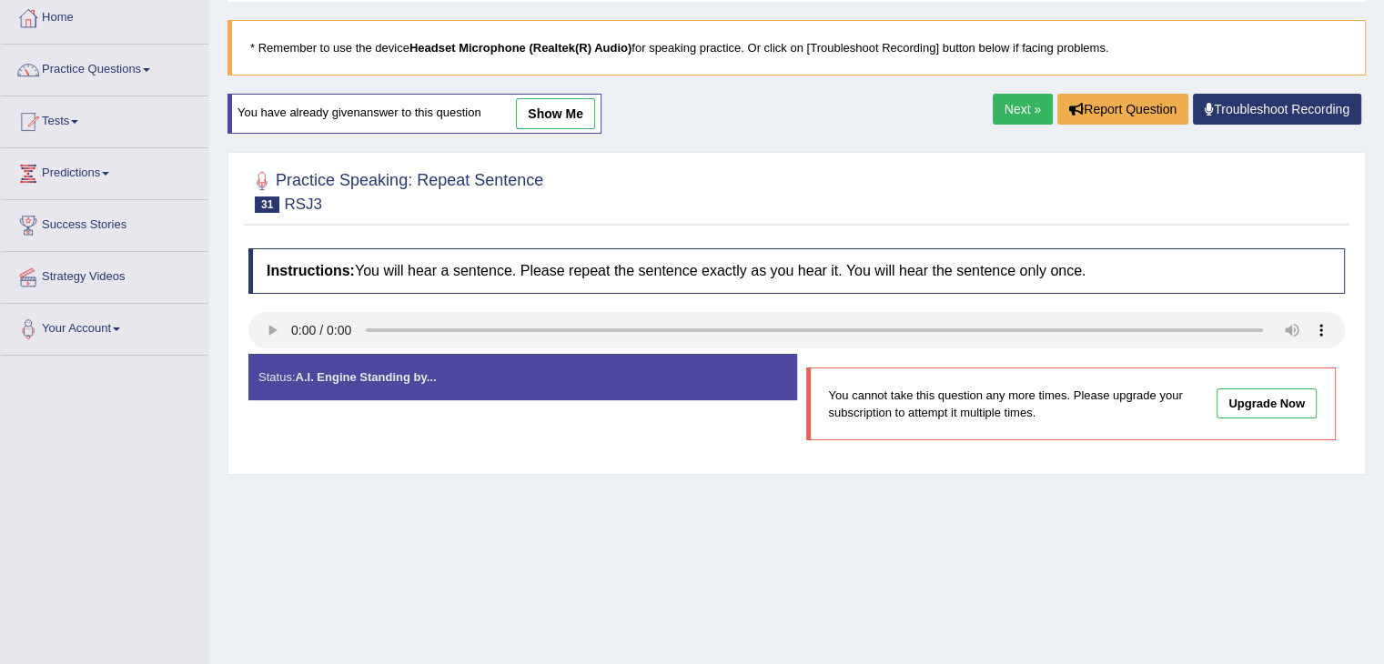
click at [1242, 137] on div "Home Practice Speaking: Repeat Sentence RSJ3 * Remember to use the device Heads…" at bounding box center [796, 358] width 1175 height 910
click at [1115, 110] on button "Report Question" at bounding box center [1123, 109] width 131 height 31
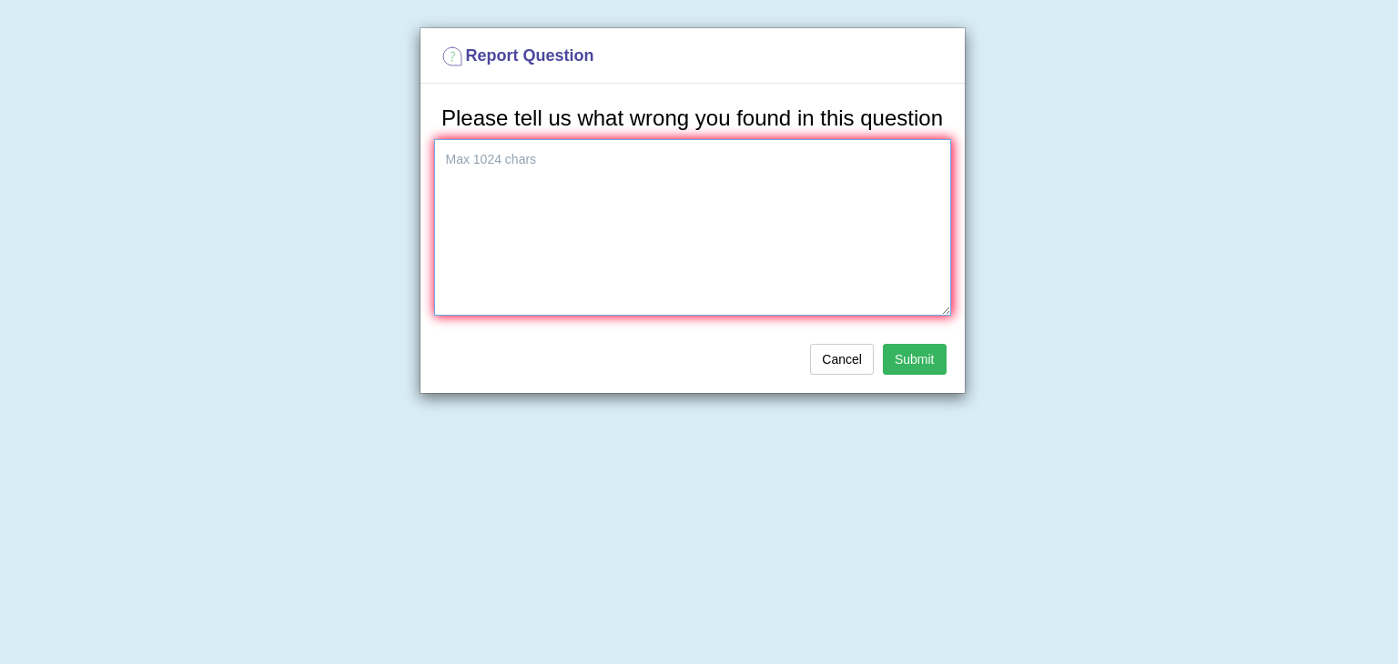
click at [708, 217] on textarea at bounding box center [692, 227] width 517 height 177
type textarea "i"
type textarea "it is again showing the same question which i have done"
click at [911, 348] on button "Submit" at bounding box center [915, 359] width 64 height 31
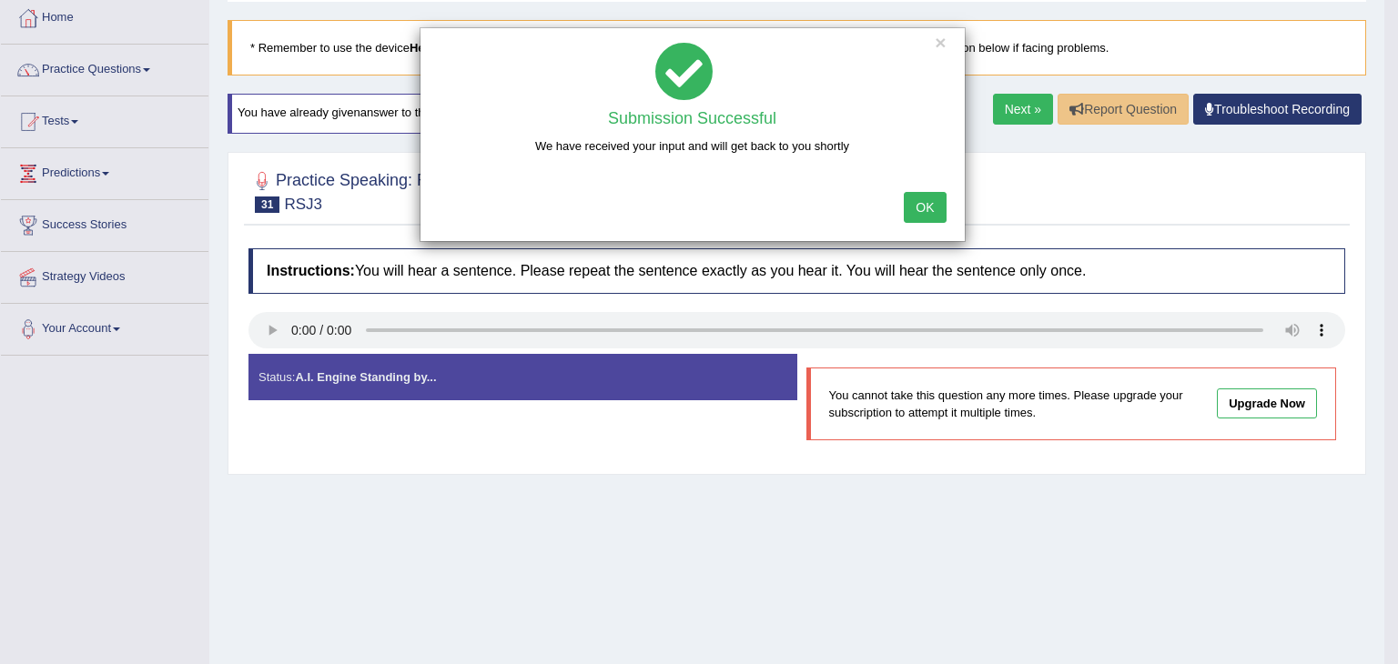
click at [947, 46] on div at bounding box center [692, 71] width 517 height 59
click at [937, 46] on button "×" at bounding box center [940, 42] width 11 height 19
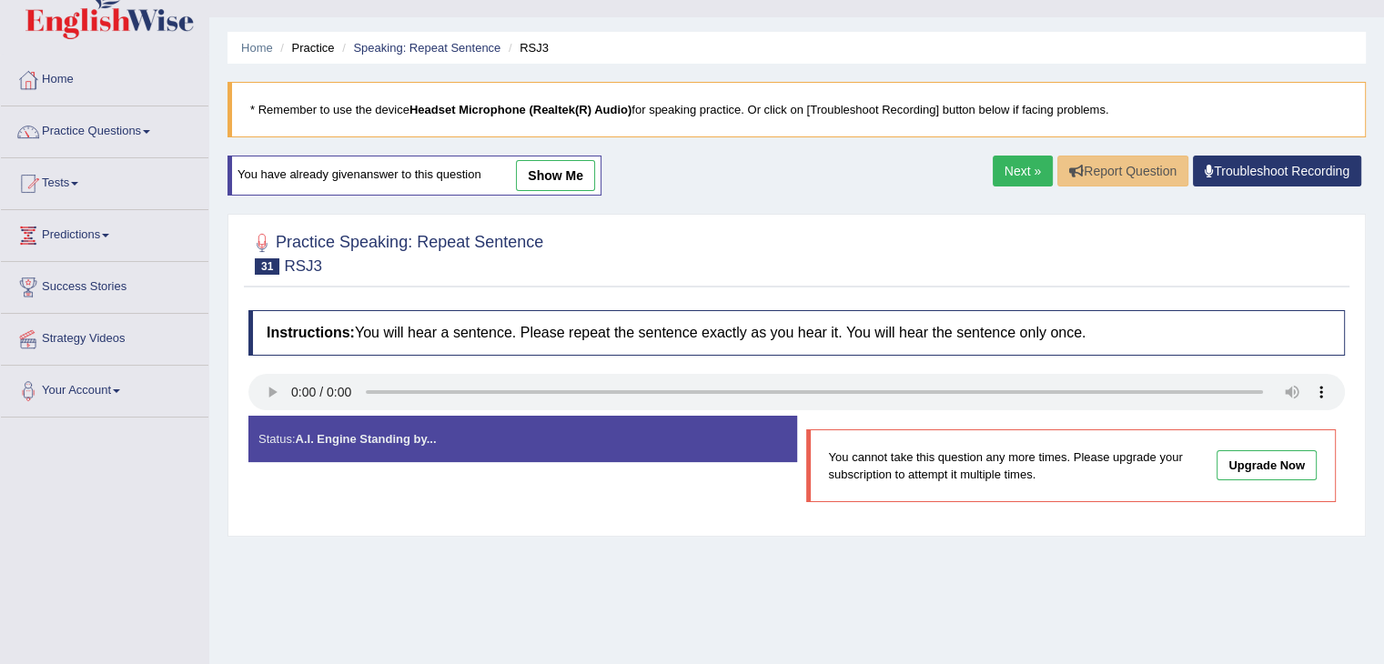
scroll to position [25, 0]
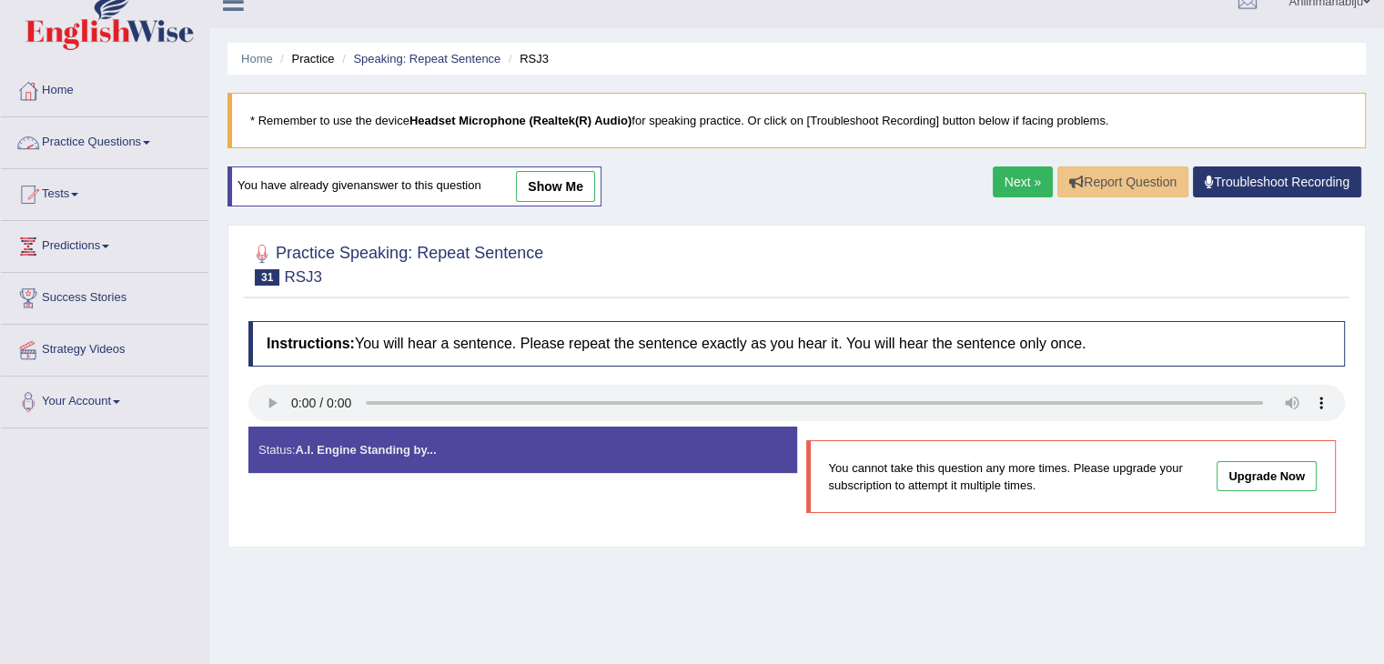
click at [148, 135] on link "Practice Questions" at bounding box center [105, 140] width 208 height 46
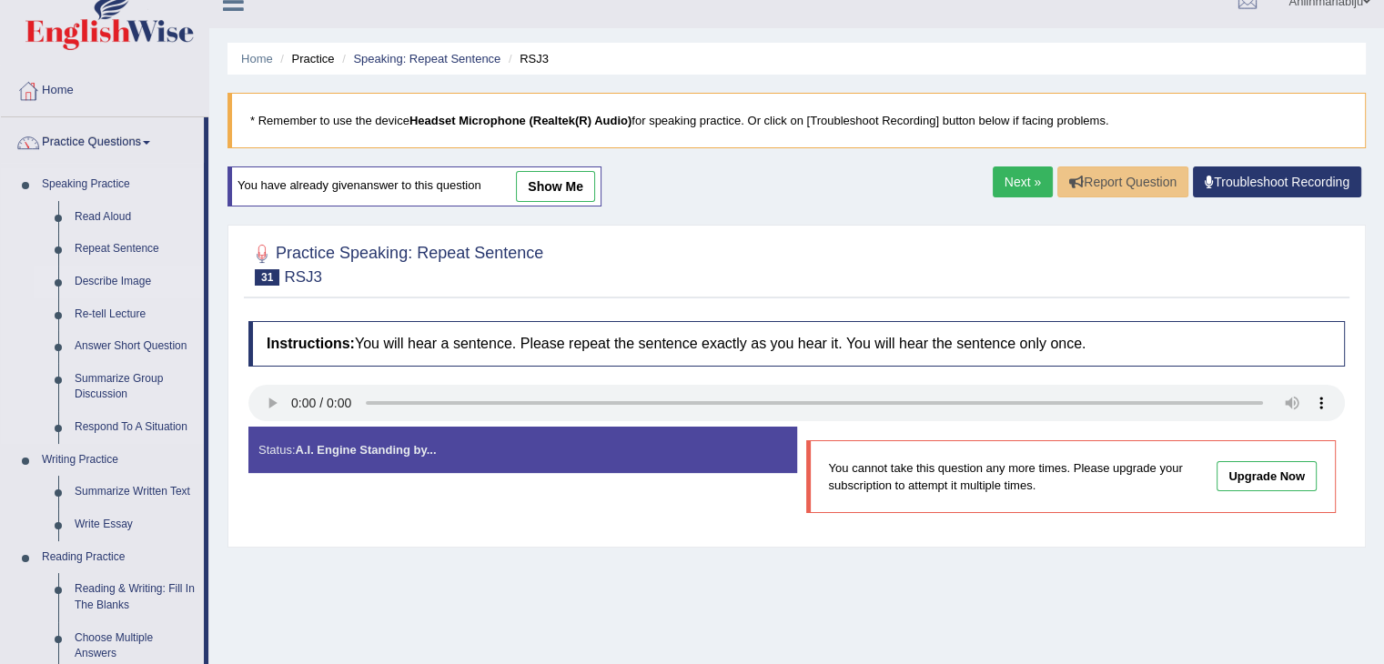
click at [117, 278] on link "Describe Image" at bounding box center [134, 282] width 137 height 33
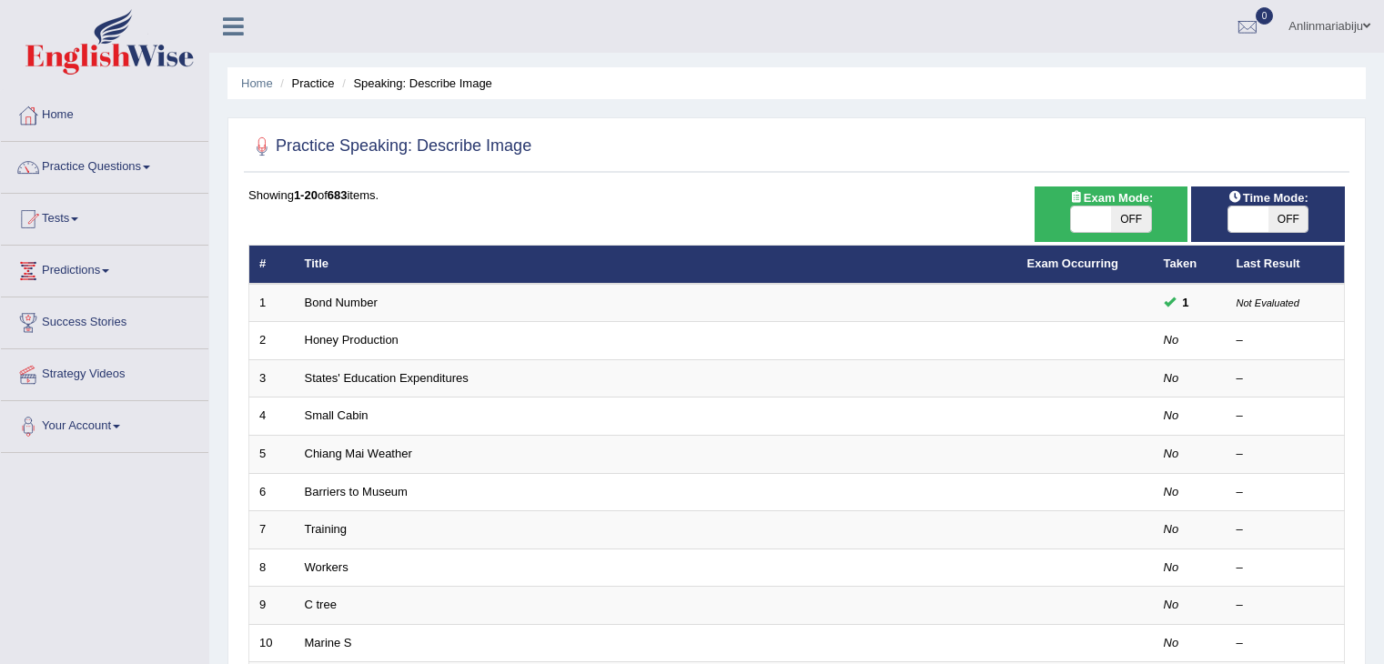
click at [326, 307] on link "Bond Number" at bounding box center [341, 303] width 73 height 14
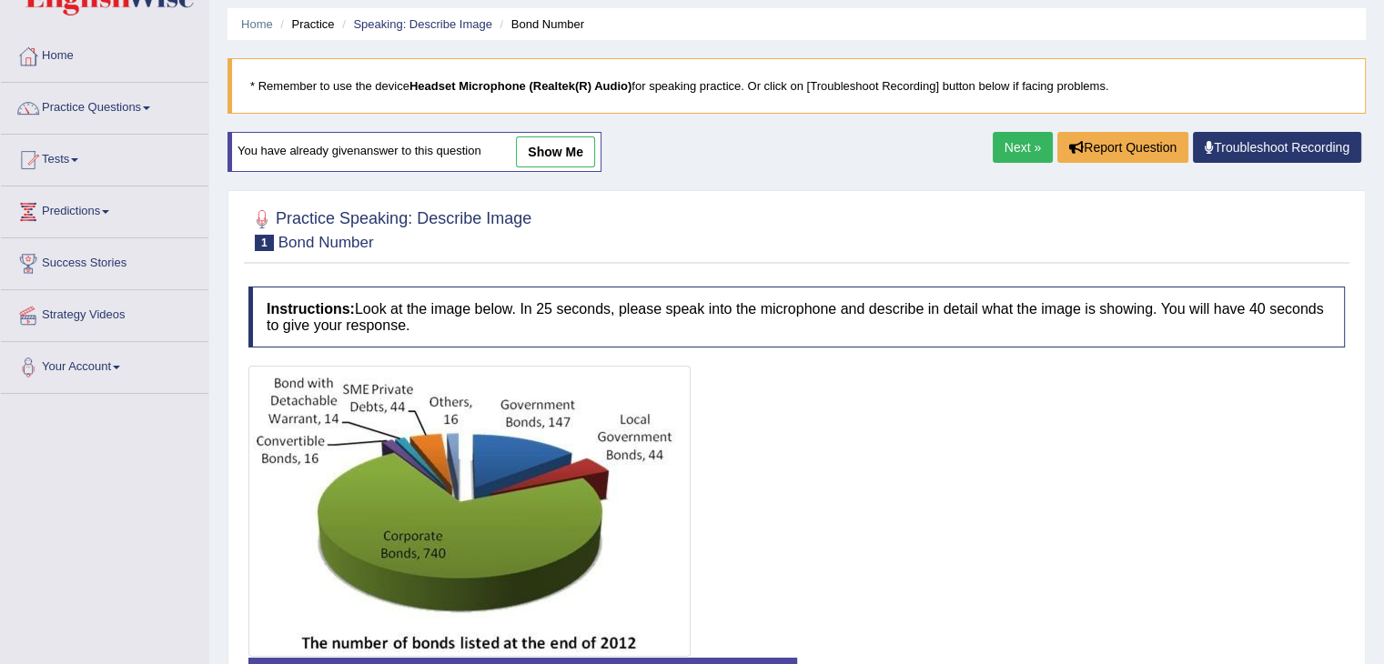
scroll to position [58, 0]
click at [993, 136] on link "Next »" at bounding box center [1023, 148] width 60 height 31
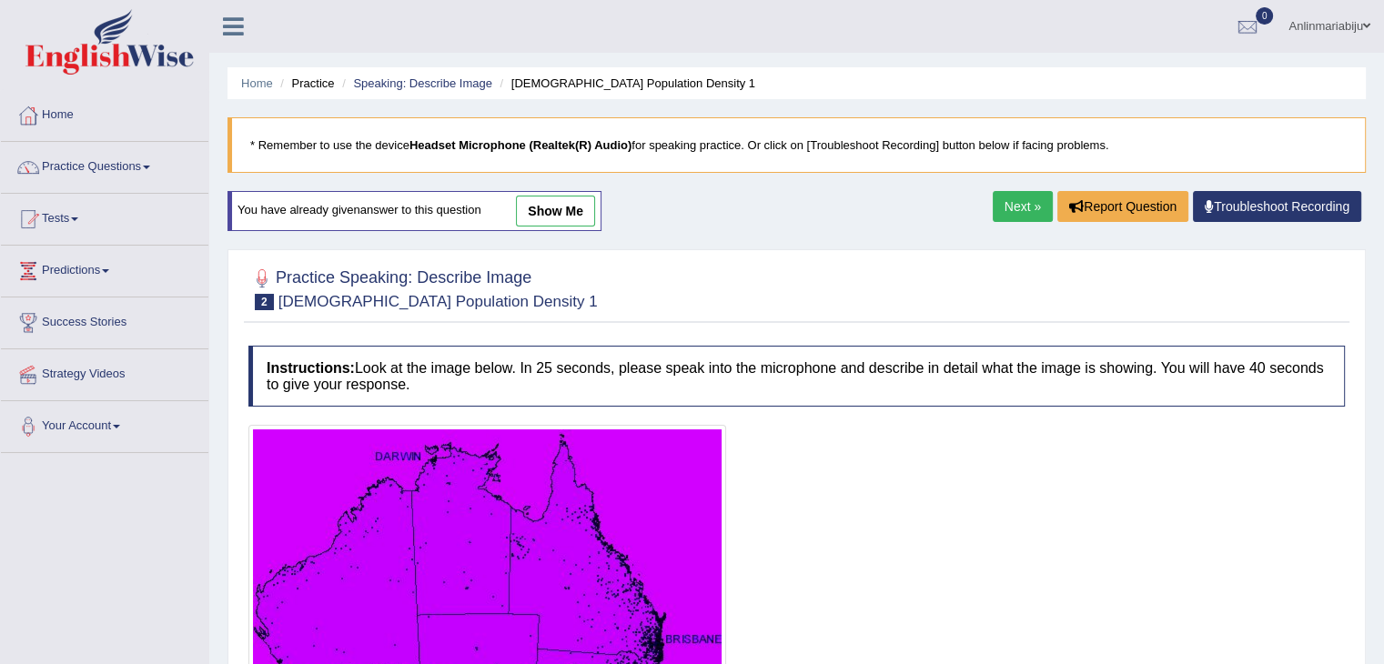
click at [1016, 210] on link "Next »" at bounding box center [1023, 206] width 60 height 31
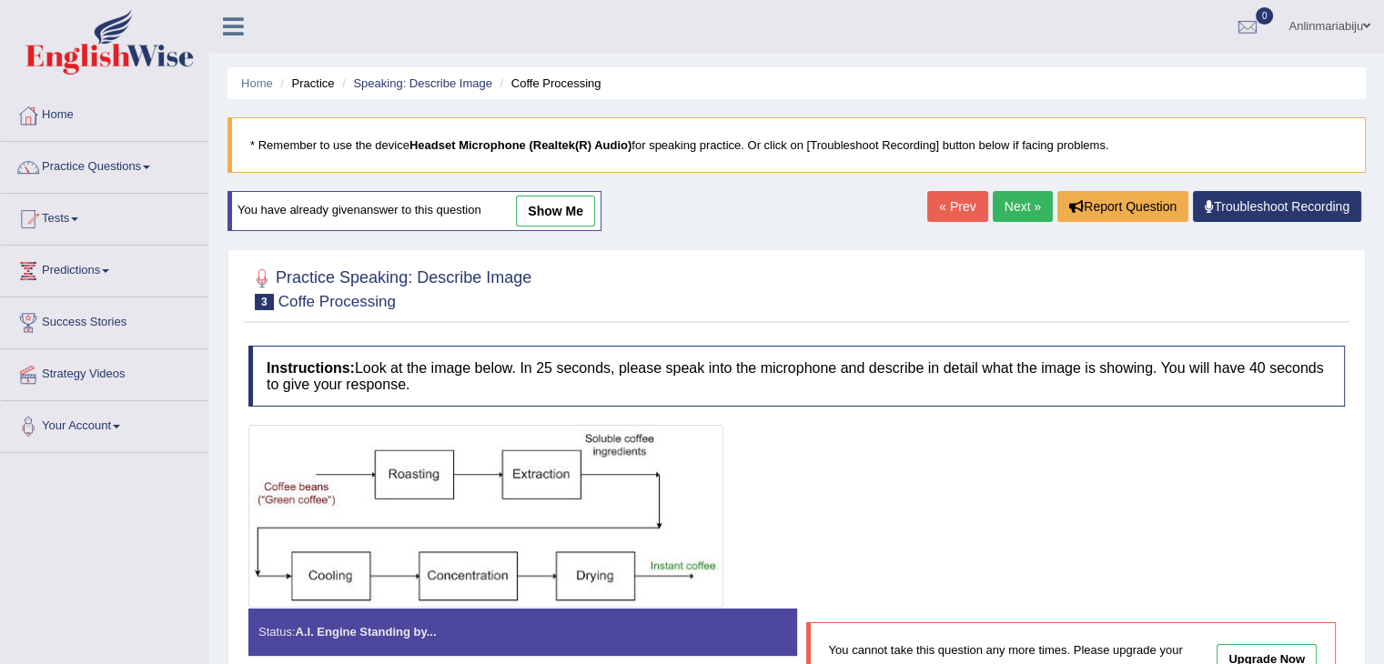
click at [1016, 210] on link "Next »" at bounding box center [1023, 206] width 60 height 31
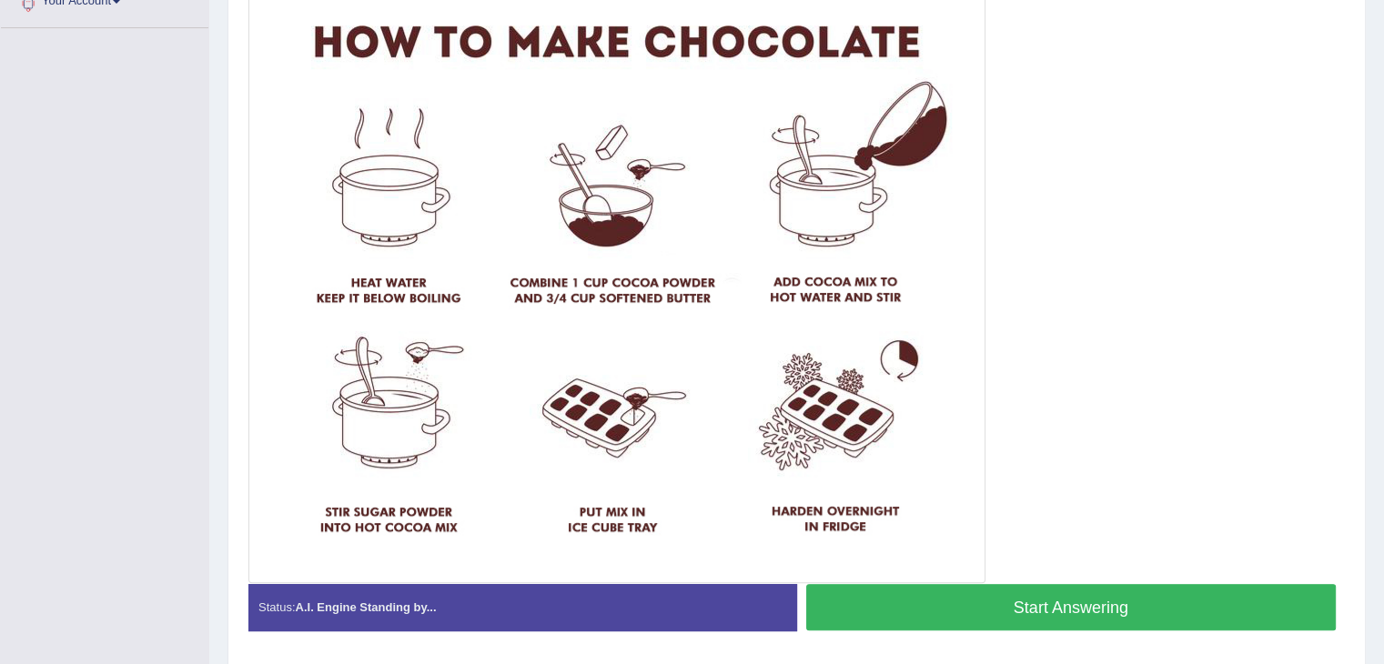
scroll to position [426, 0]
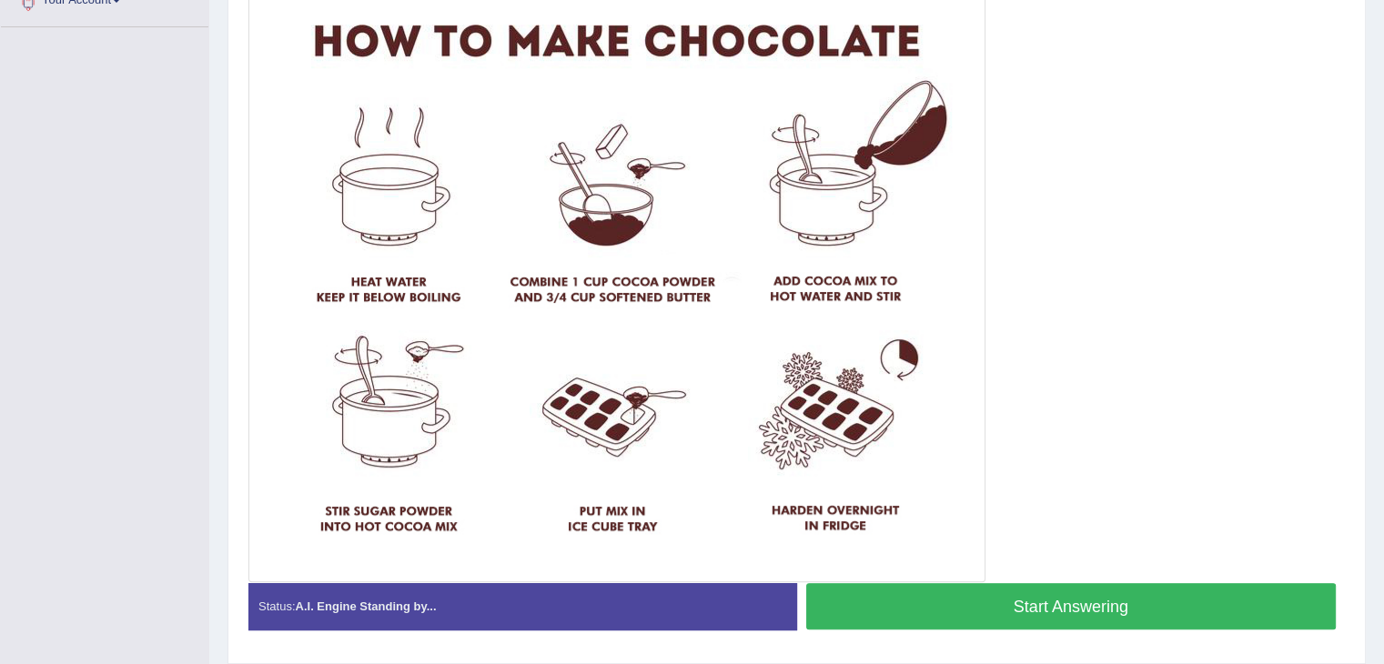
click at [998, 616] on button "Start Answering" at bounding box center [1071, 606] width 531 height 46
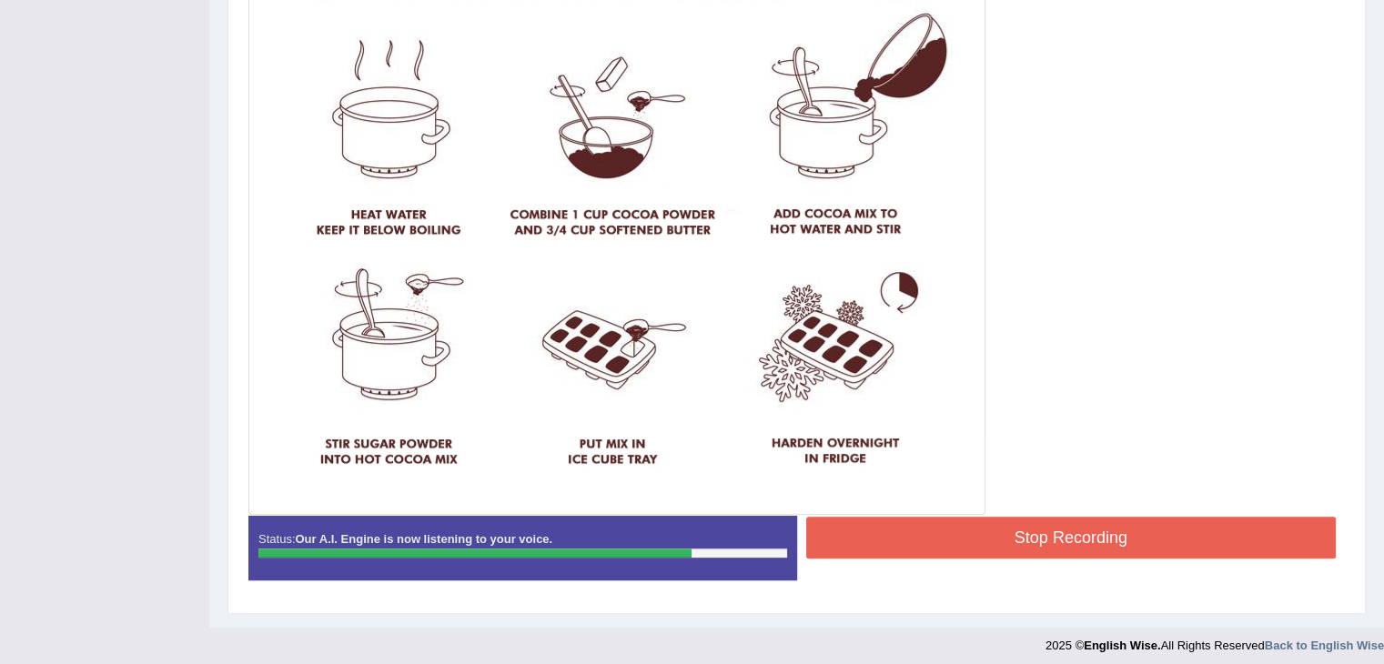
scroll to position [500, 0]
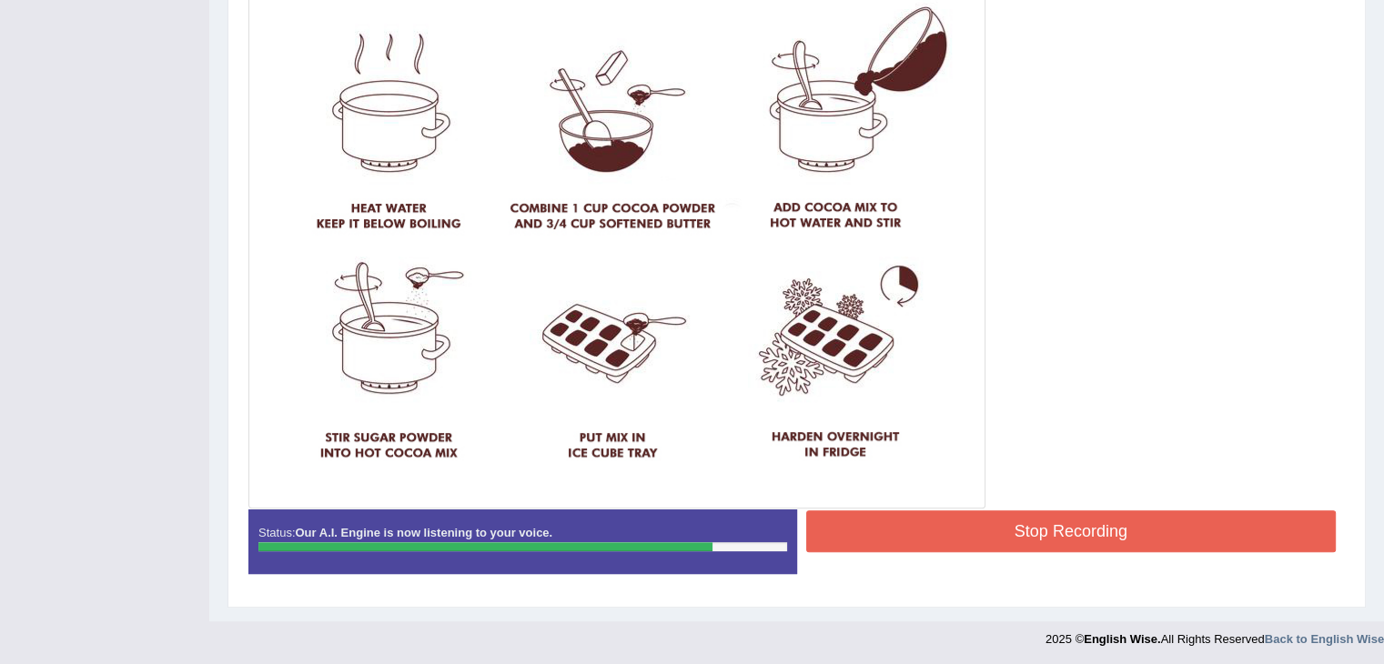
click at [1032, 525] on button "Stop Recording" at bounding box center [1071, 532] width 531 height 42
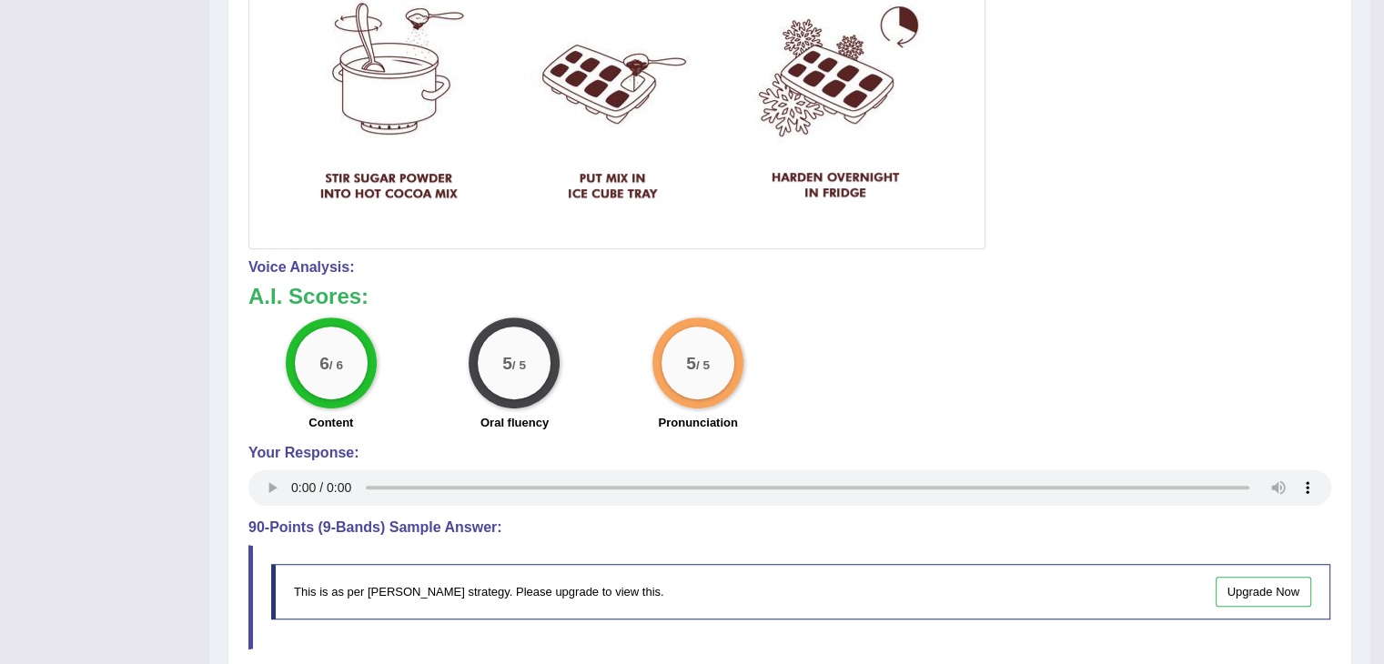
scroll to position [757, 0]
